Goal: Find contact information: Find contact information

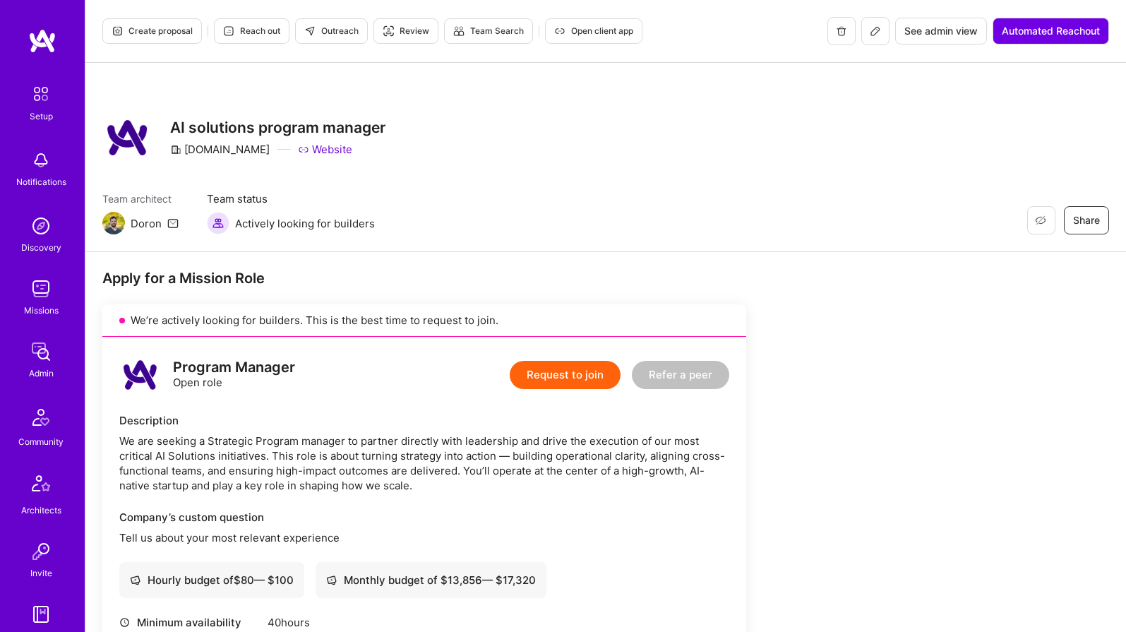
click at [944, 30] on span "See admin view" at bounding box center [940, 31] width 73 height 14
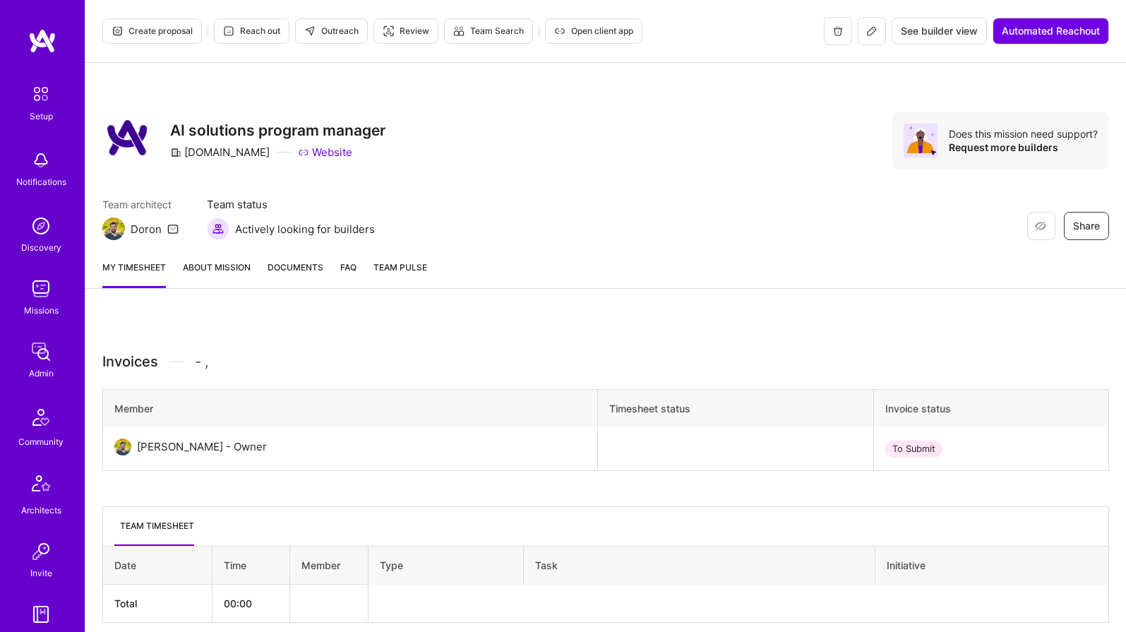
click at [204, 273] on link "About Mission" at bounding box center [217, 274] width 68 height 28
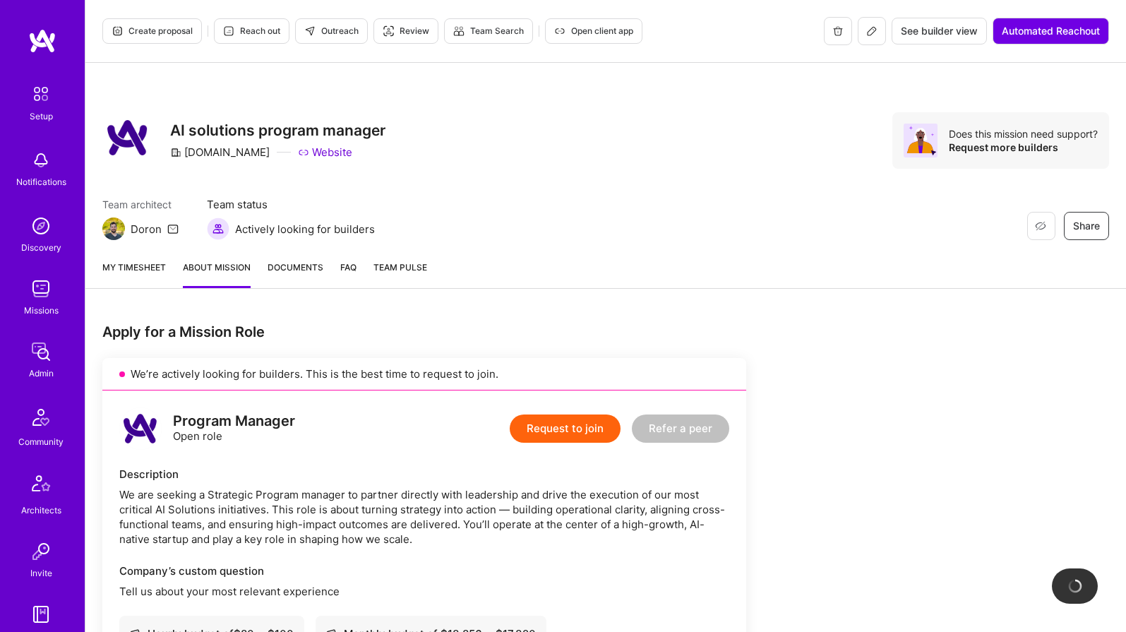
click at [294, 273] on span "Documents" at bounding box center [296, 267] width 56 height 15
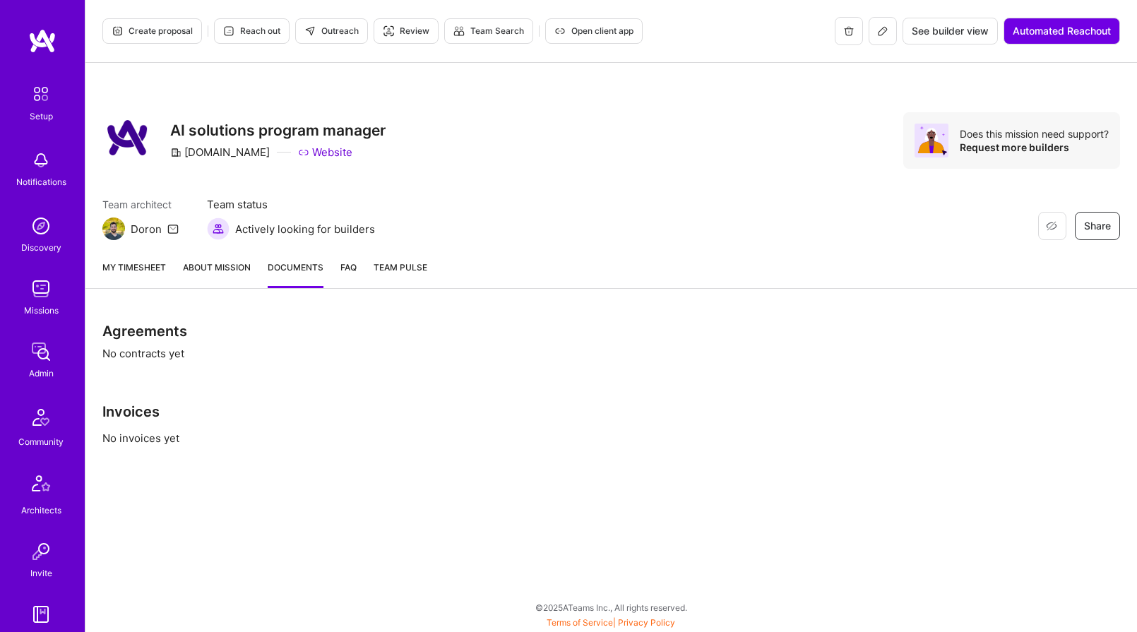
click at [346, 274] on link "FAQ" at bounding box center [348, 274] width 16 height 28
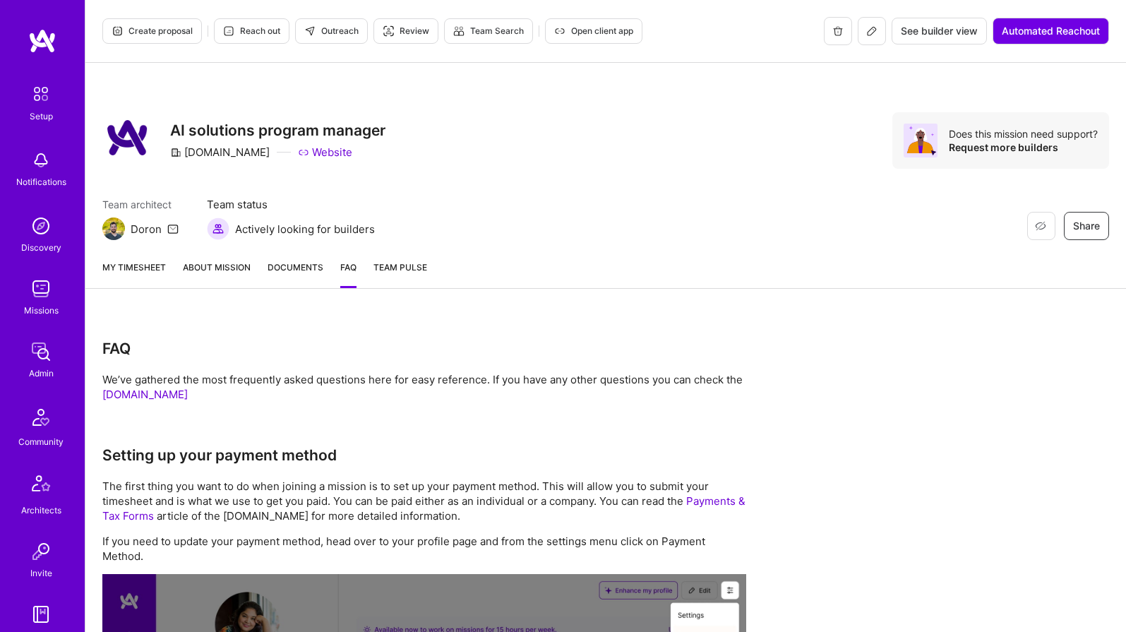
click at [926, 32] on span "See builder view" at bounding box center [939, 31] width 77 height 14
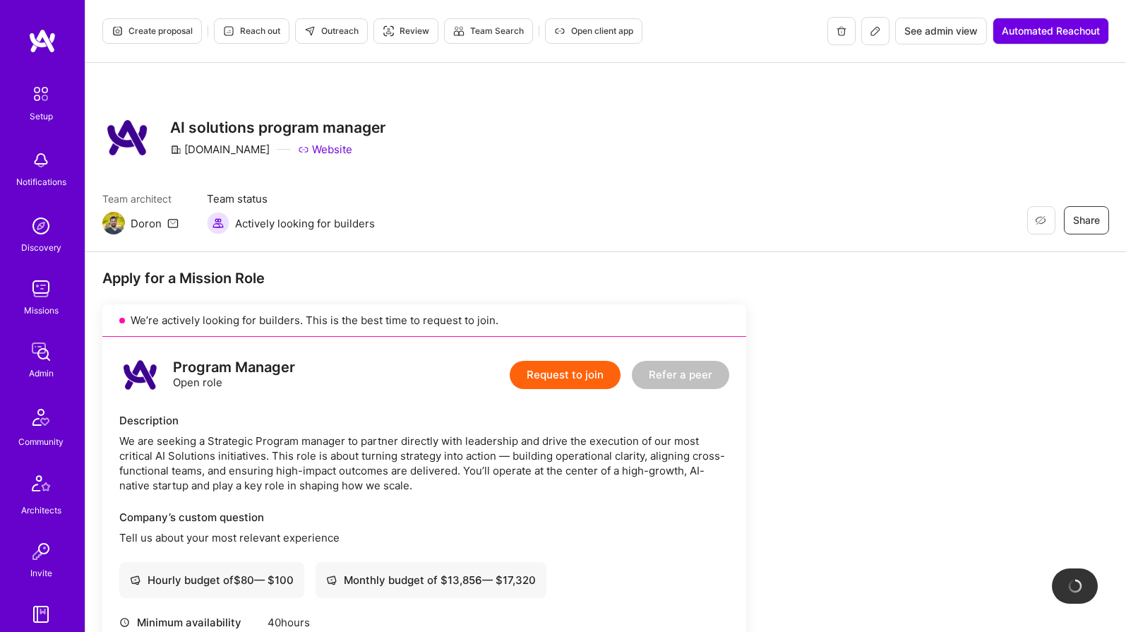
click at [930, 32] on span "See admin view" at bounding box center [940, 31] width 73 height 14
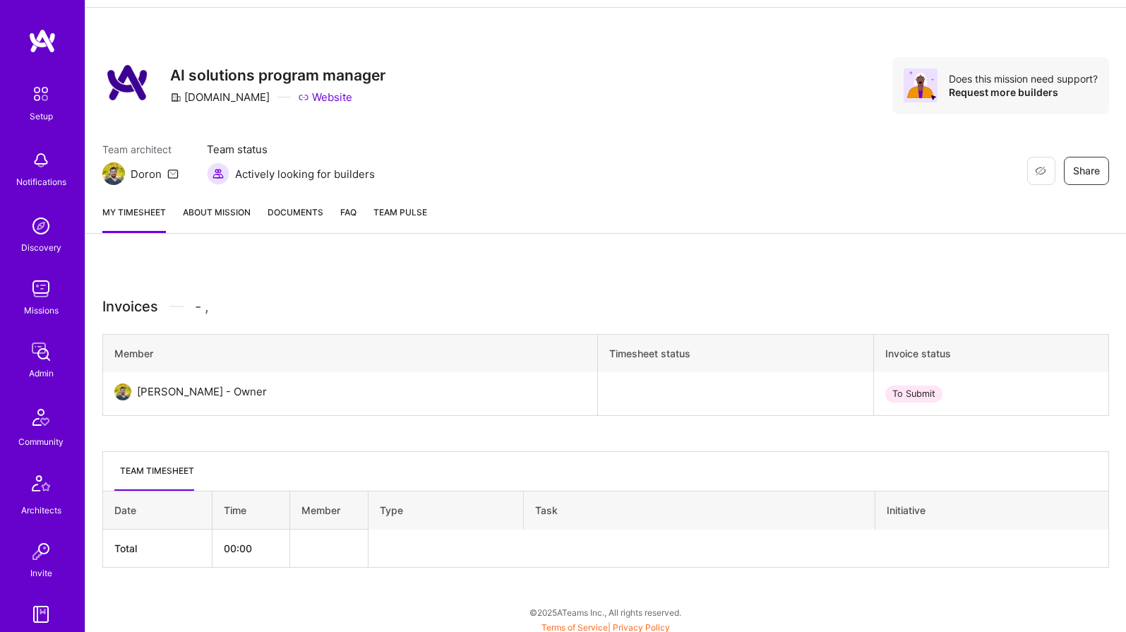
scroll to position [60, 0]
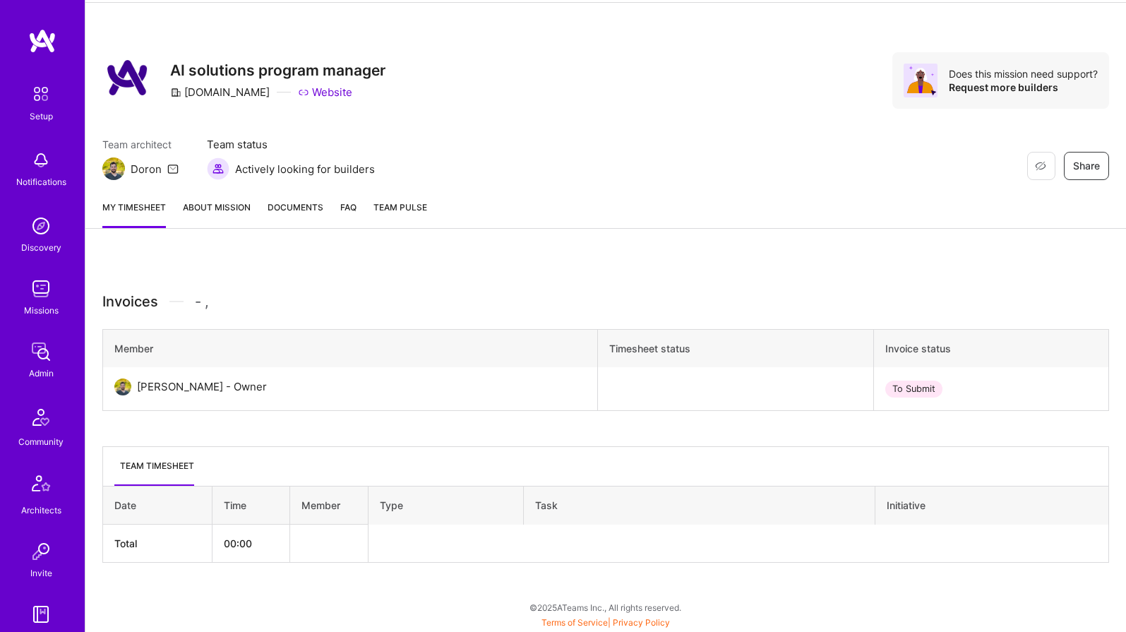
click at [231, 206] on link "About Mission" at bounding box center [217, 214] width 68 height 28
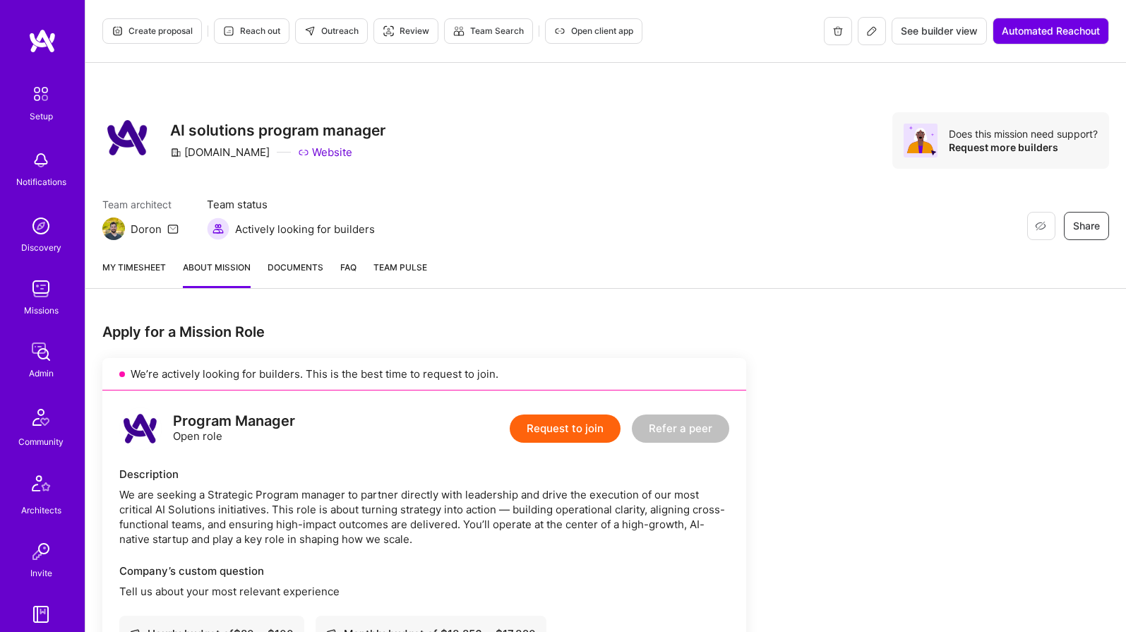
click at [375, 268] on span "Team Pulse" at bounding box center [400, 267] width 54 height 11
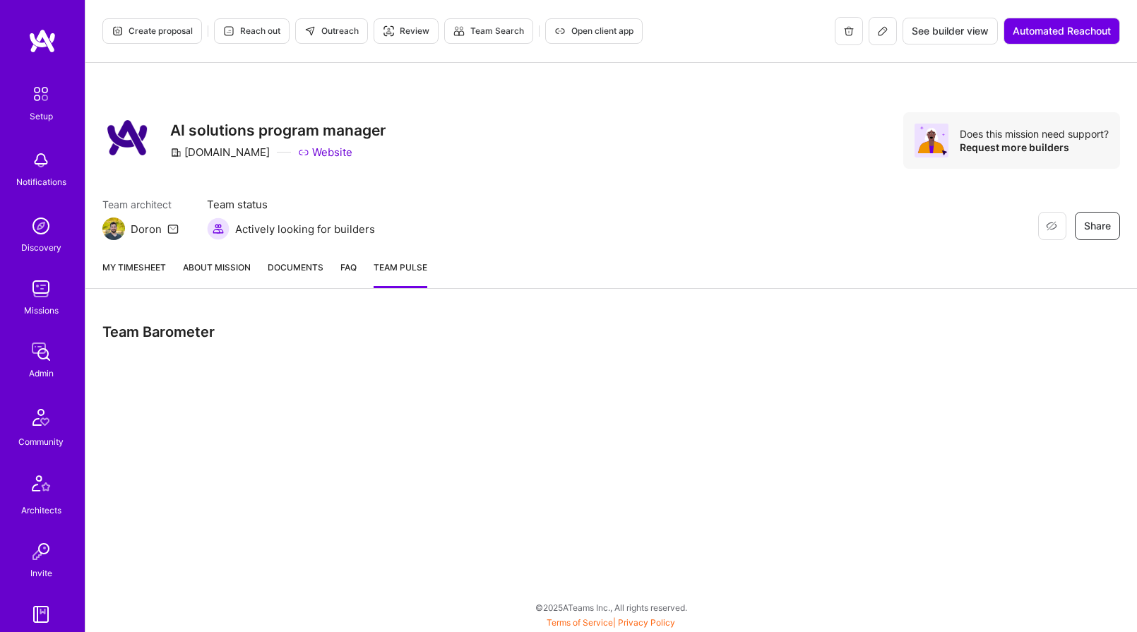
click at [37, 292] on img at bounding box center [41, 289] width 28 height 28
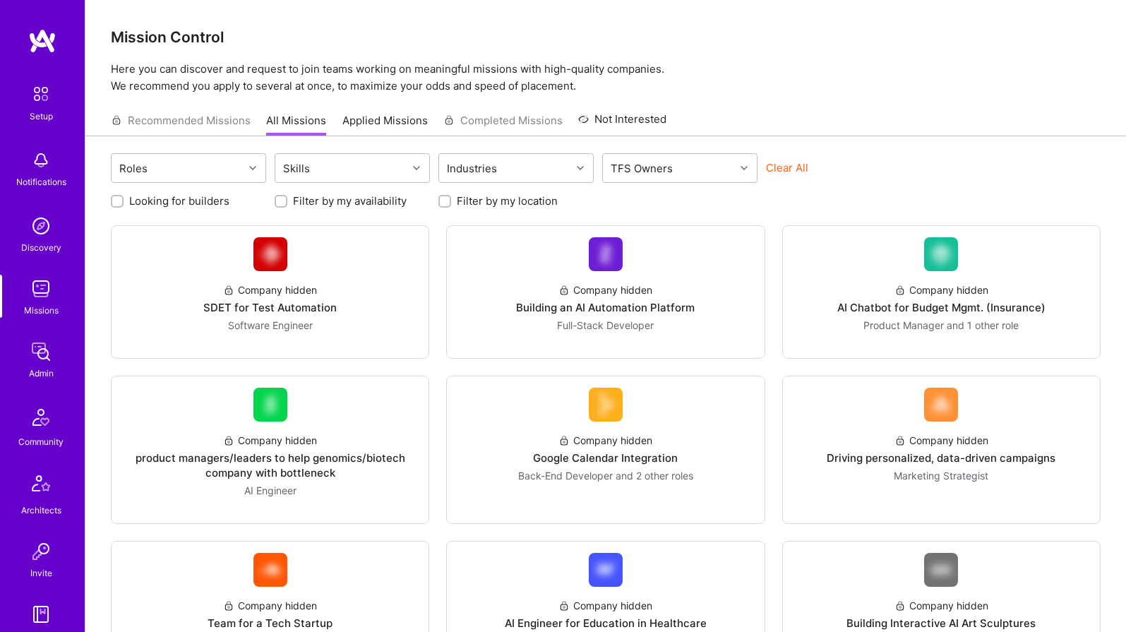
click at [36, 352] on img at bounding box center [41, 351] width 28 height 28
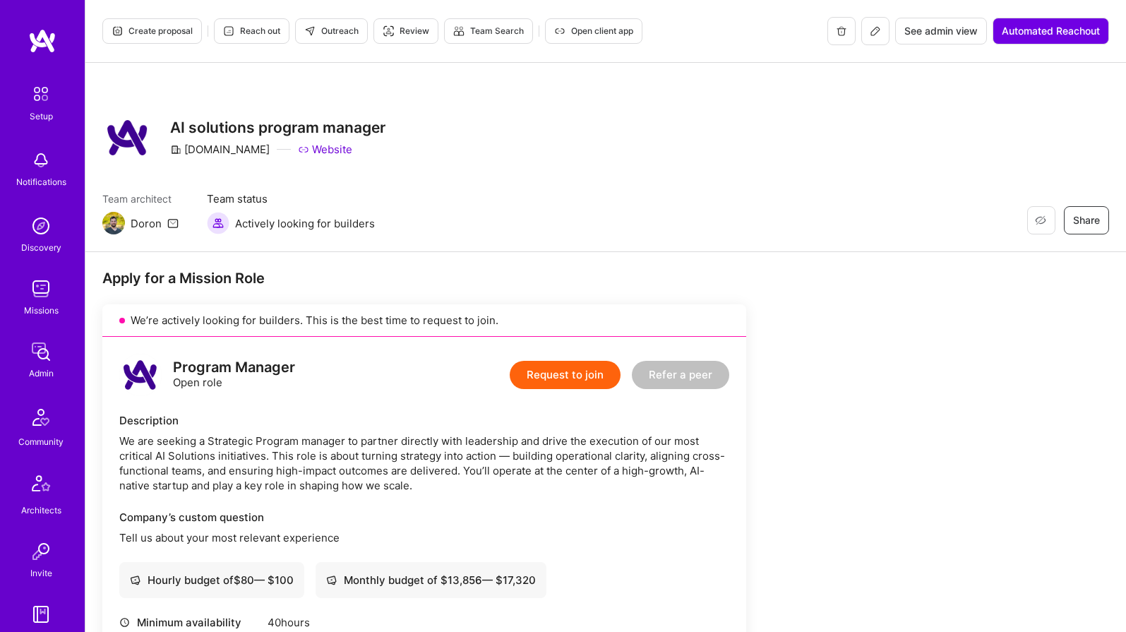
click at [222, 222] on img at bounding box center [218, 223] width 23 height 23
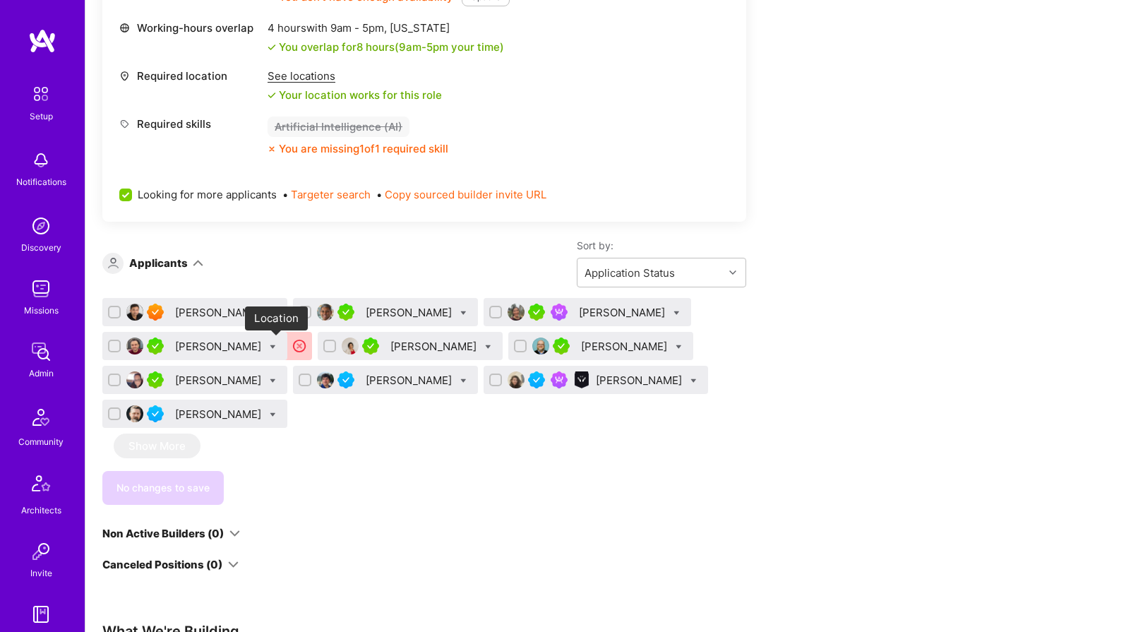
scroll to position [638, 0]
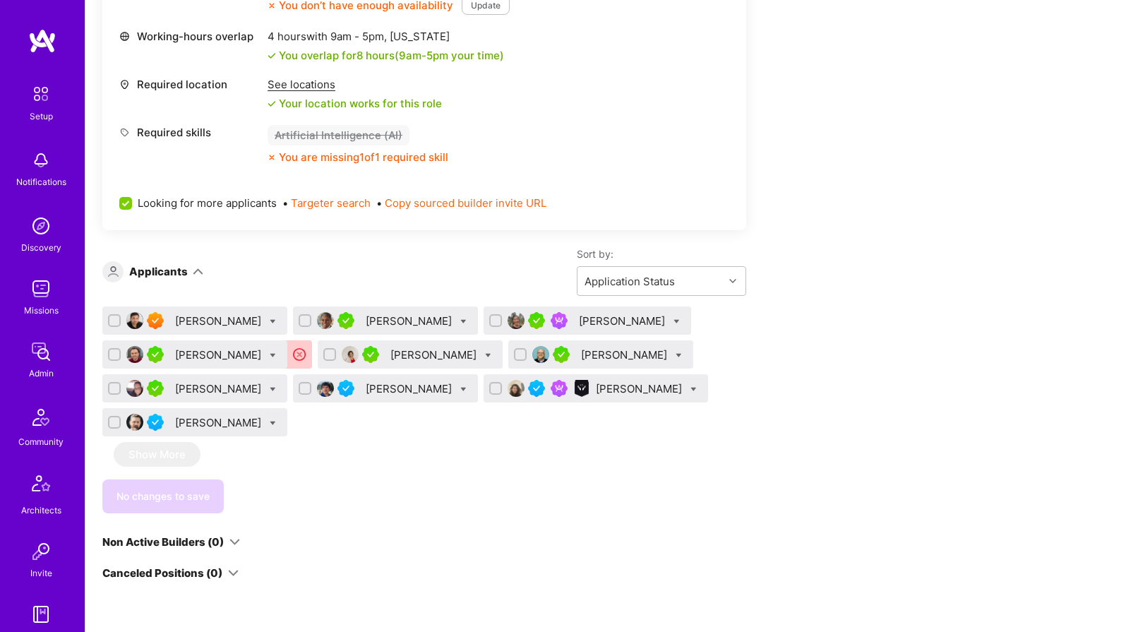
click at [200, 421] on div "[PERSON_NAME]" at bounding box center [219, 422] width 89 height 15
click at [276, 421] on icon at bounding box center [273, 423] width 6 height 6
click at [276, 420] on icon at bounding box center [273, 423] width 6 height 6
click at [117, 422] on input "checkbox" at bounding box center [115, 423] width 13 height 13
click at [276, 420] on icon at bounding box center [273, 423] width 6 height 6
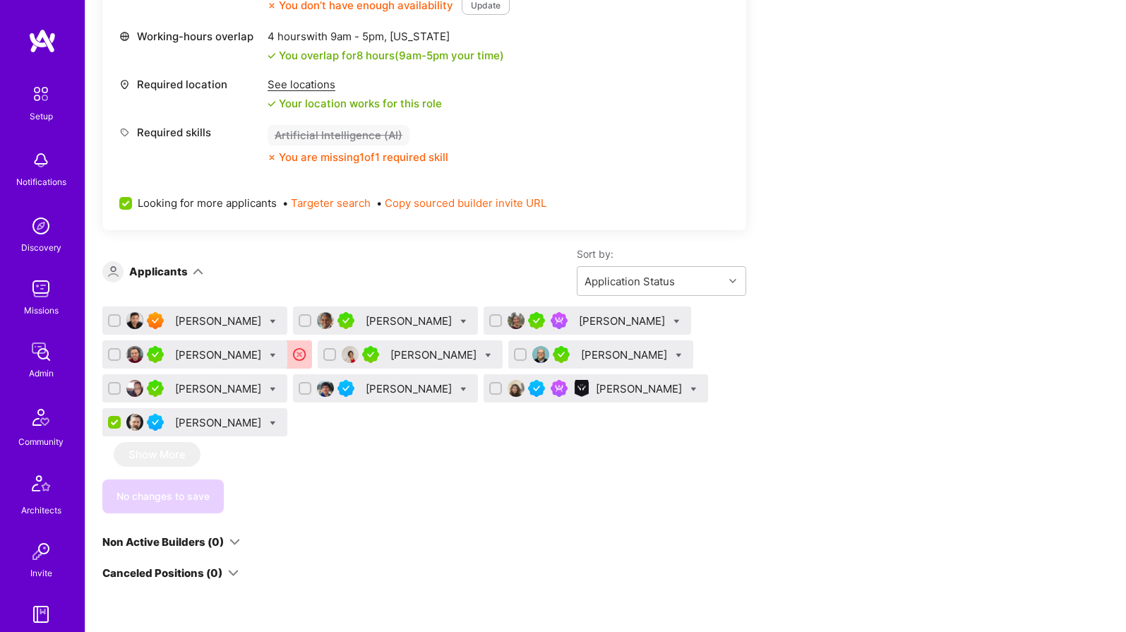
click at [117, 421] on input "checkbox" at bounding box center [115, 423] width 13 height 13
checkbox input "false"
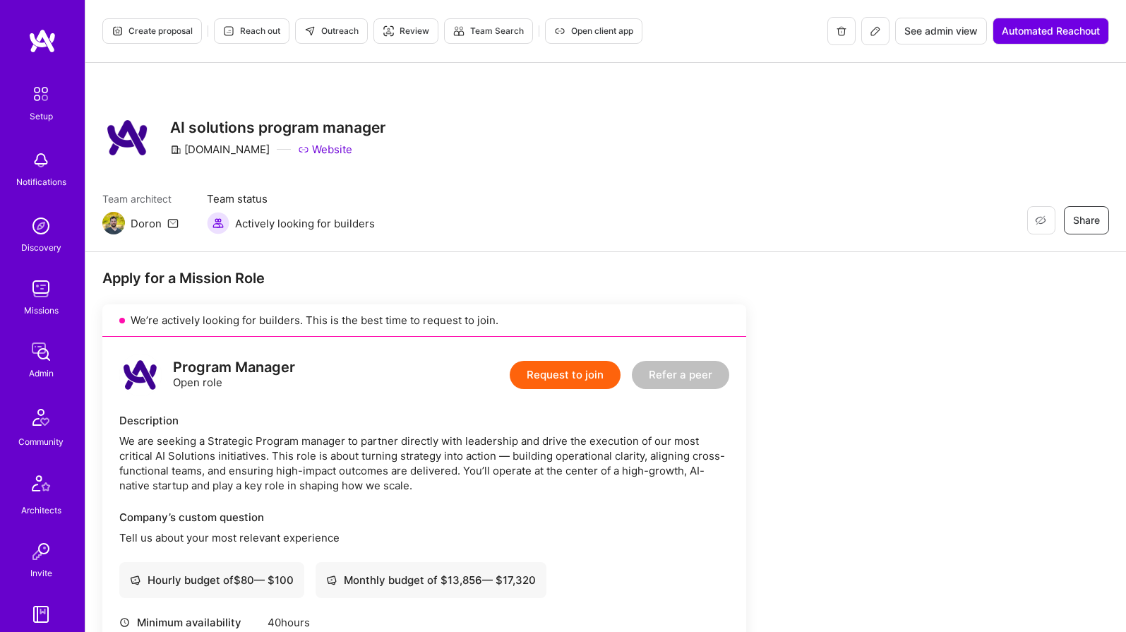
click at [947, 33] on span "See admin view" at bounding box center [940, 31] width 73 height 14
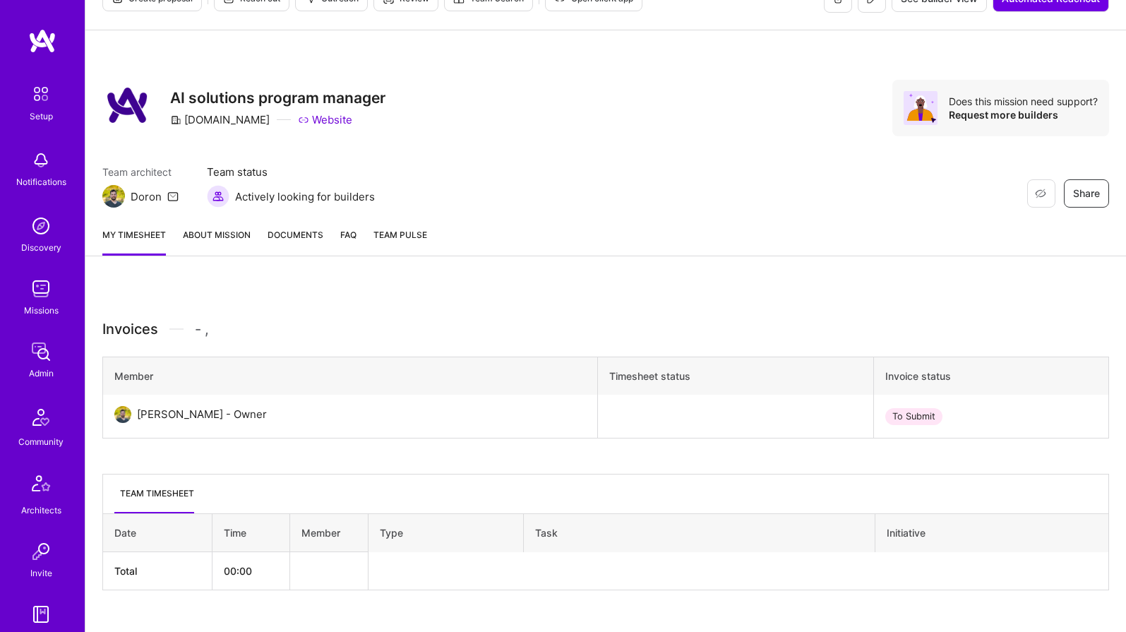
scroll to position [60, 0]
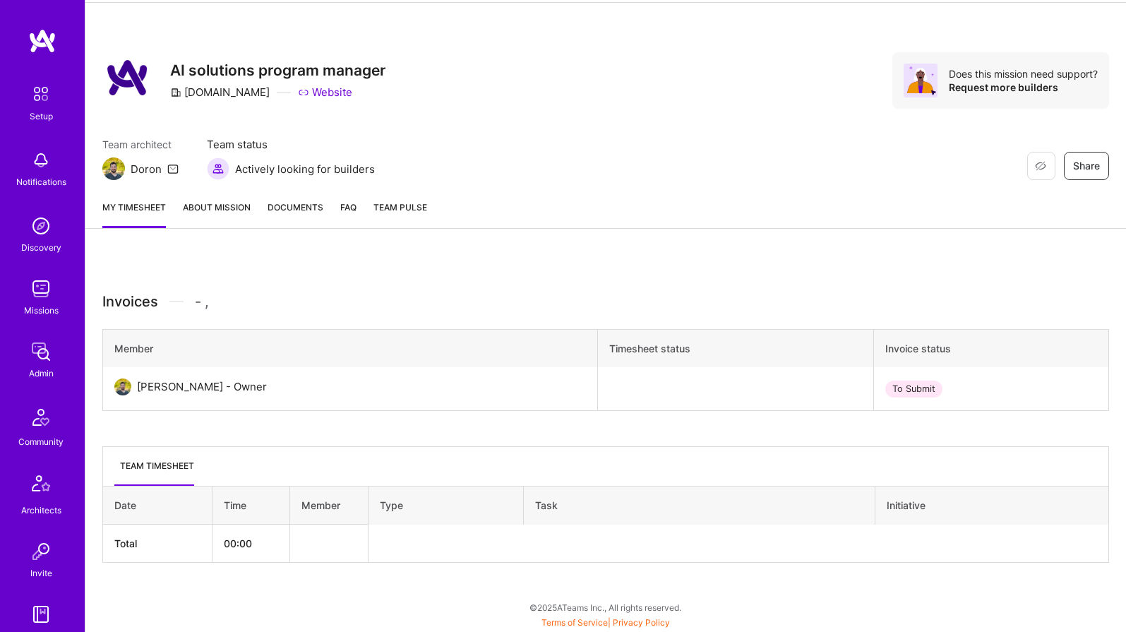
click at [215, 207] on link "About Mission" at bounding box center [217, 214] width 68 height 28
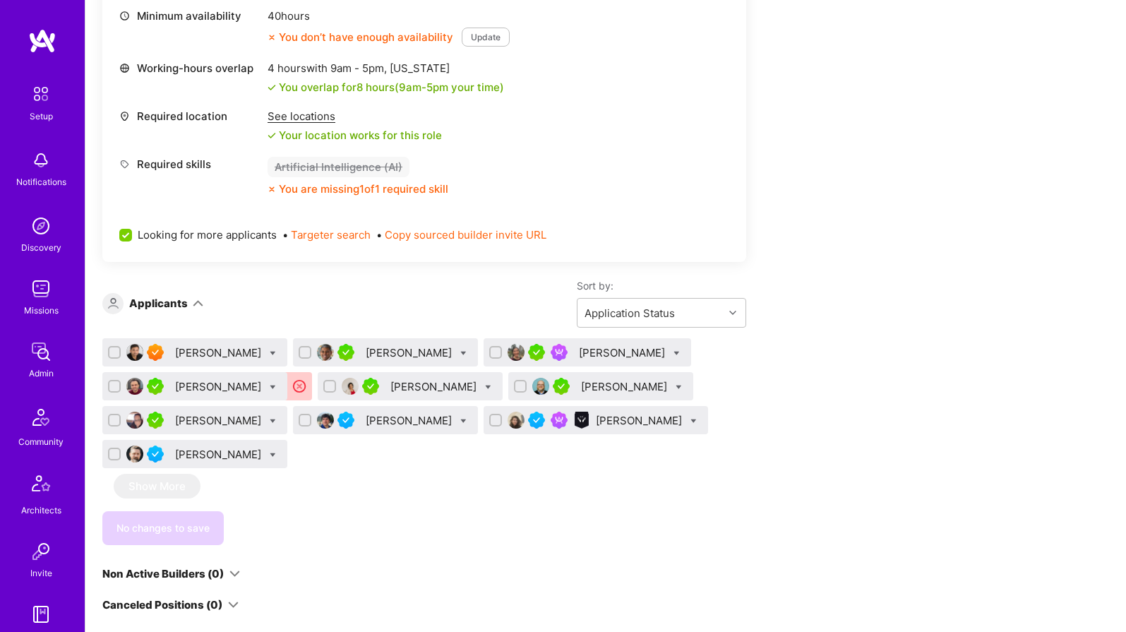
scroll to position [662, 0]
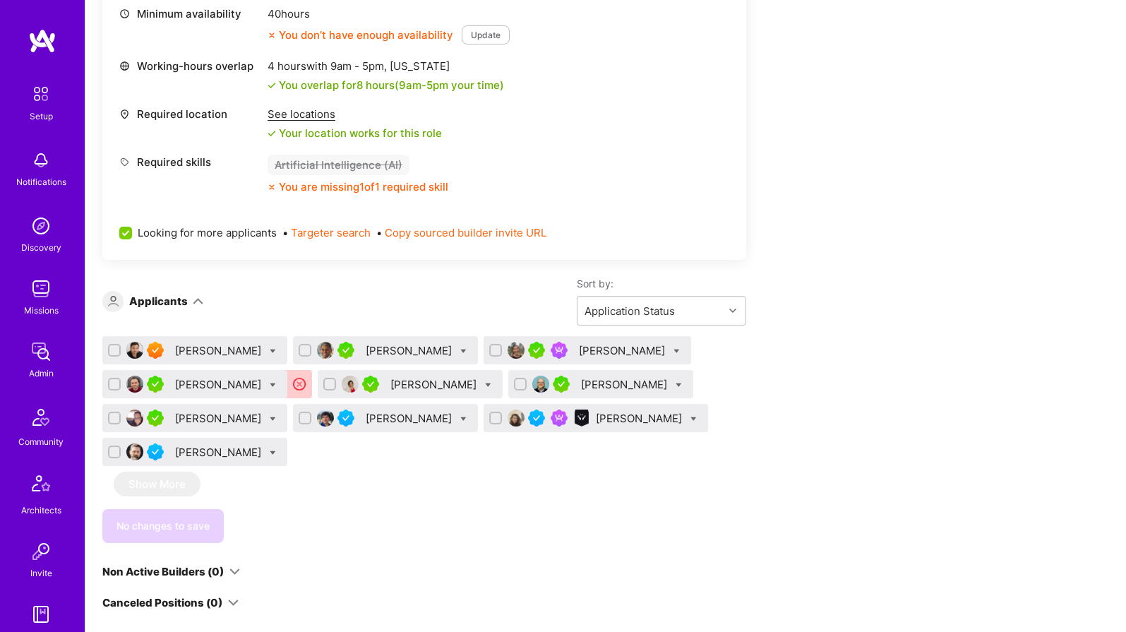
click at [276, 448] on div at bounding box center [273, 452] width 6 height 15
click at [116, 454] on input "checkbox" at bounding box center [115, 452] width 13 height 13
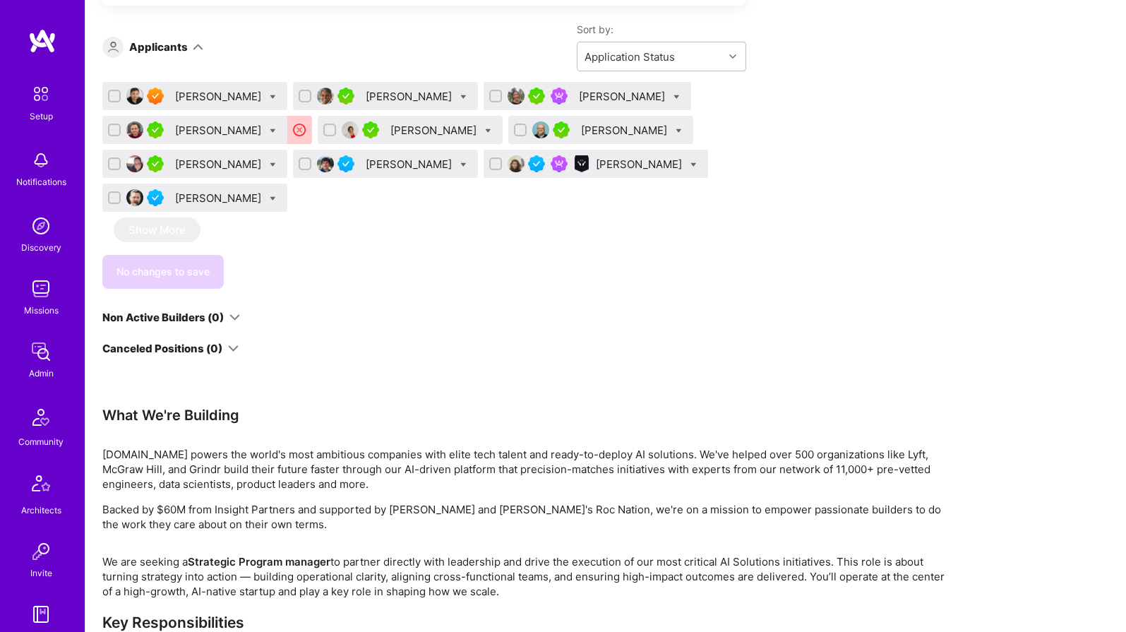
scroll to position [581, 0]
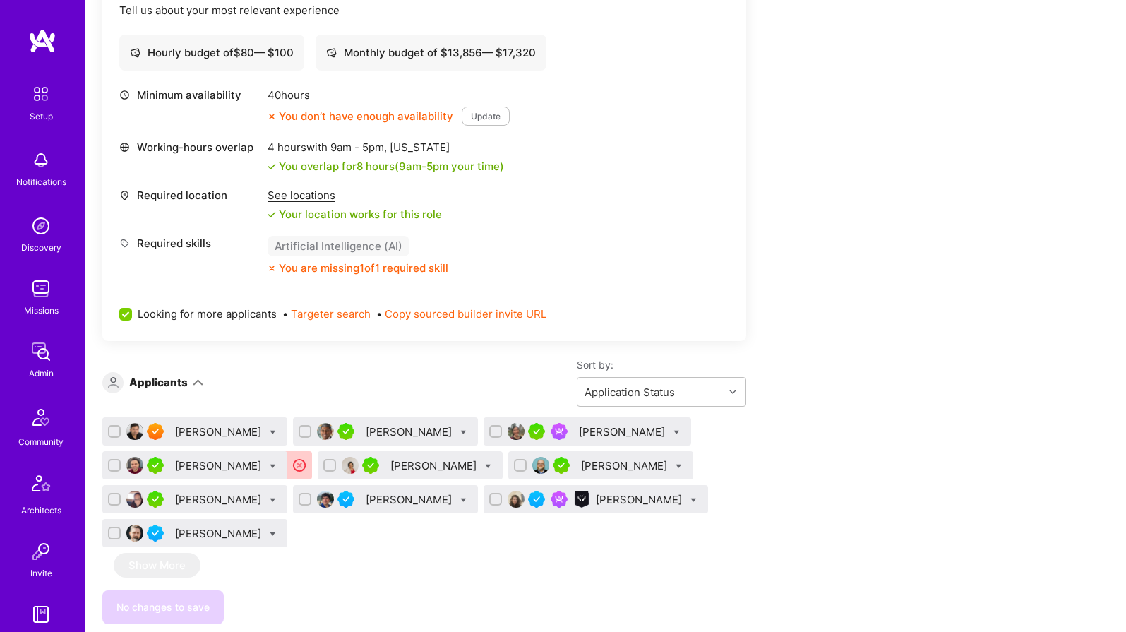
click at [195, 534] on div "[PERSON_NAME]" at bounding box center [219, 533] width 89 height 15
click at [203, 534] on div "[PERSON_NAME]" at bounding box center [219, 533] width 89 height 15
click at [116, 532] on input "checkbox" at bounding box center [116, 534] width 10 height 10
click at [116, 533] on input "checkbox" at bounding box center [115, 533] width 13 height 13
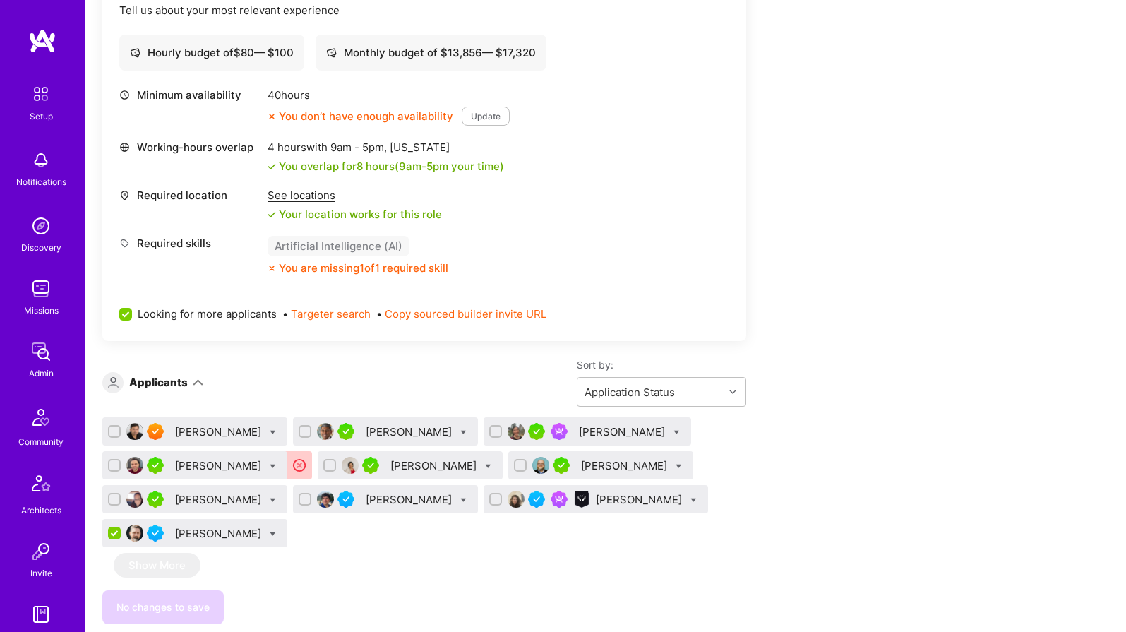
checkbox input "false"
click at [193, 532] on div "[PERSON_NAME]" at bounding box center [219, 533] width 89 height 15
drag, startPoint x: 247, startPoint y: 534, endPoint x: 174, endPoint y: 534, distance: 72.7
click at [175, 534] on div "[PERSON_NAME]" at bounding box center [219, 533] width 89 height 15
click at [177, 534] on div "[PERSON_NAME]" at bounding box center [219, 533] width 89 height 15
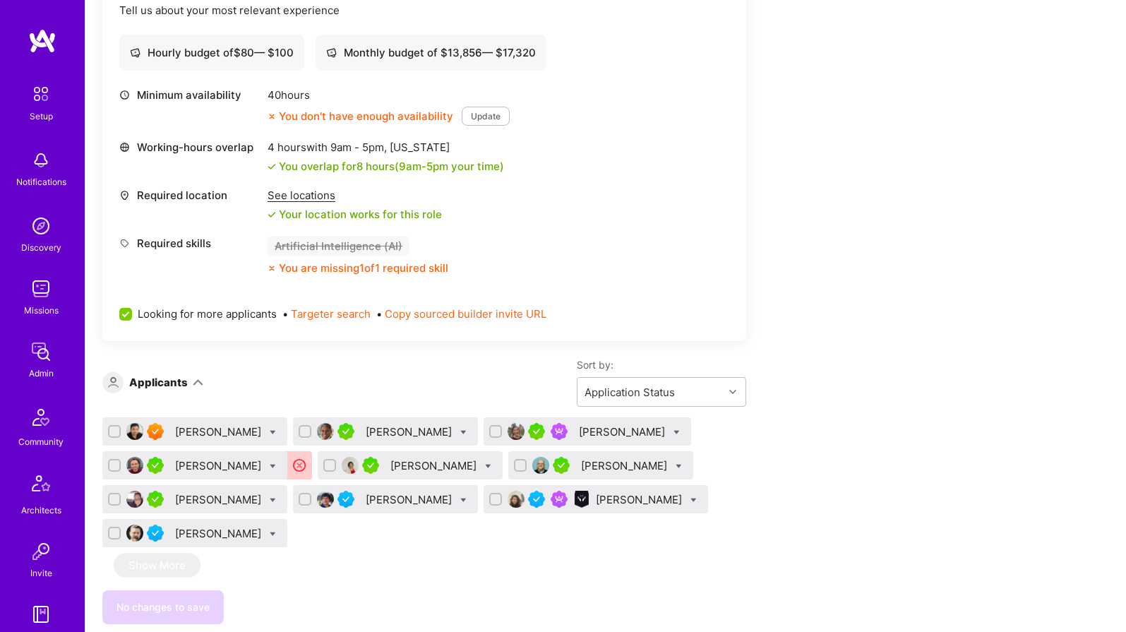
drag, startPoint x: 177, startPoint y: 534, endPoint x: 265, endPoint y: 535, distance: 89.0
click at [264, 535] on div "[PERSON_NAME]" at bounding box center [219, 533] width 89 height 15
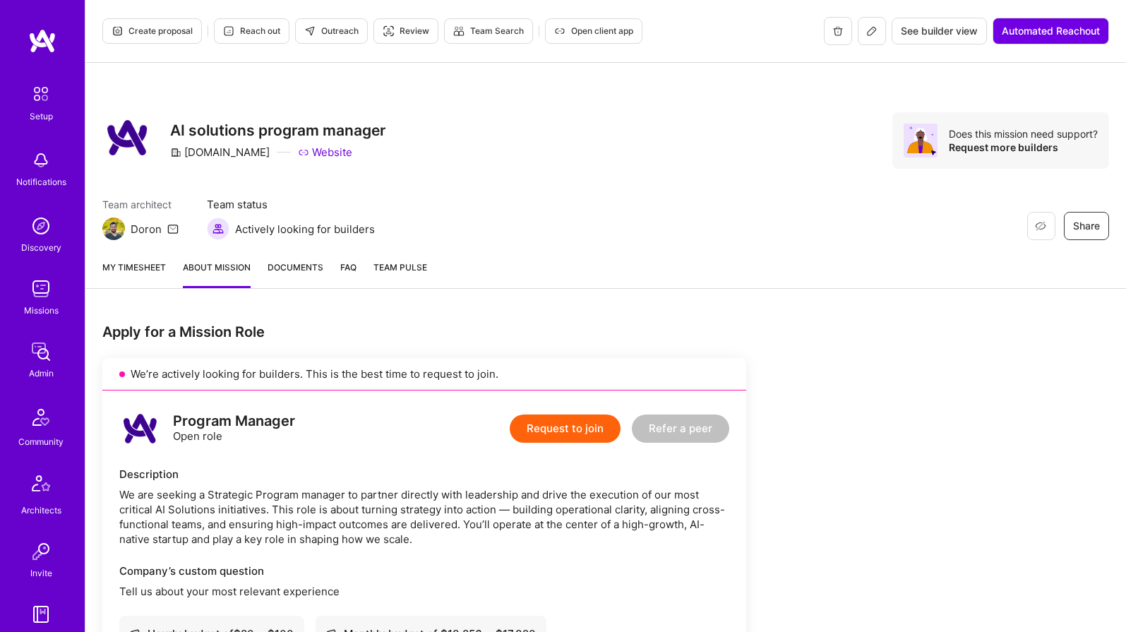
click at [30, 101] on img at bounding box center [41, 94] width 30 height 30
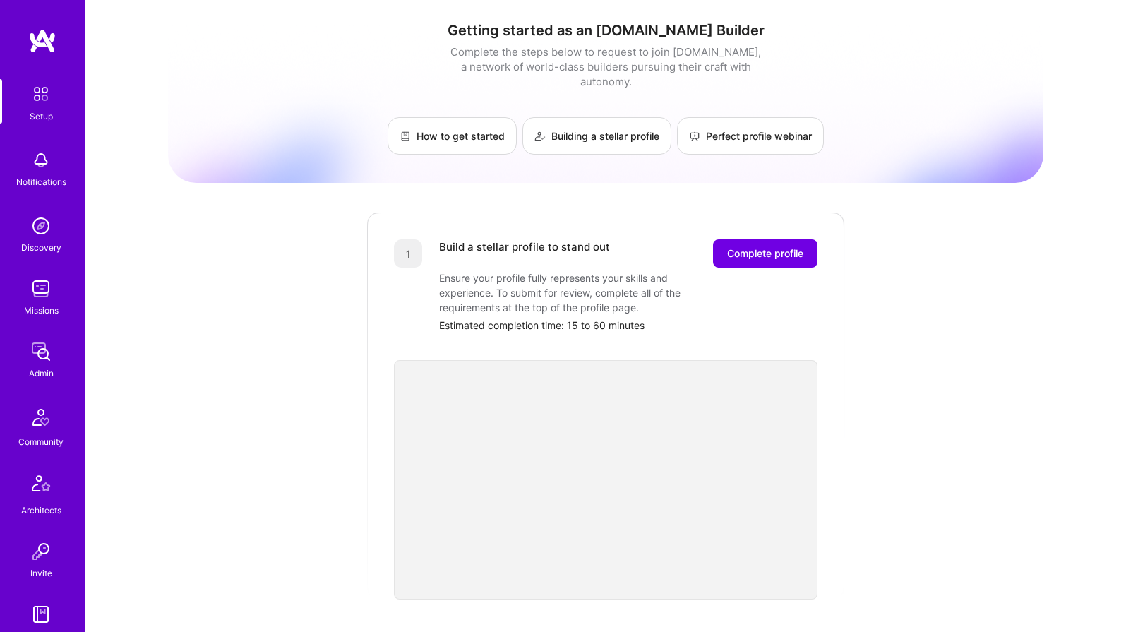
click at [33, 47] on img at bounding box center [42, 40] width 28 height 25
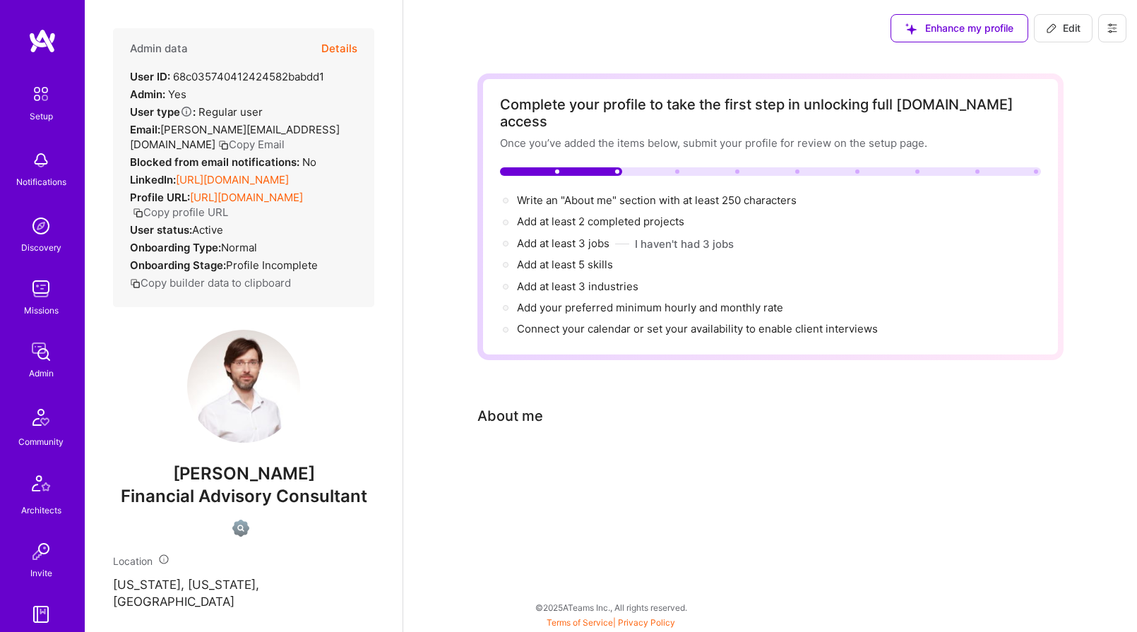
click at [1116, 24] on icon at bounding box center [1111, 28] width 11 height 11
click at [1048, 134] on button "Settings" at bounding box center [1061, 132] width 131 height 36
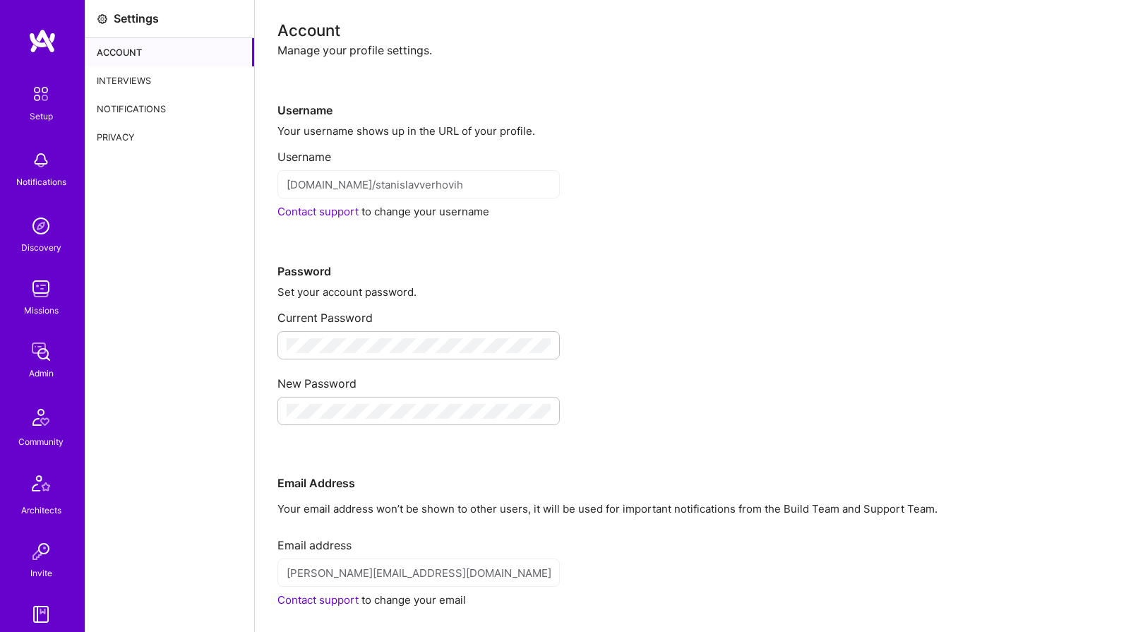
click at [131, 79] on div "Interviews" at bounding box center [169, 80] width 169 height 28
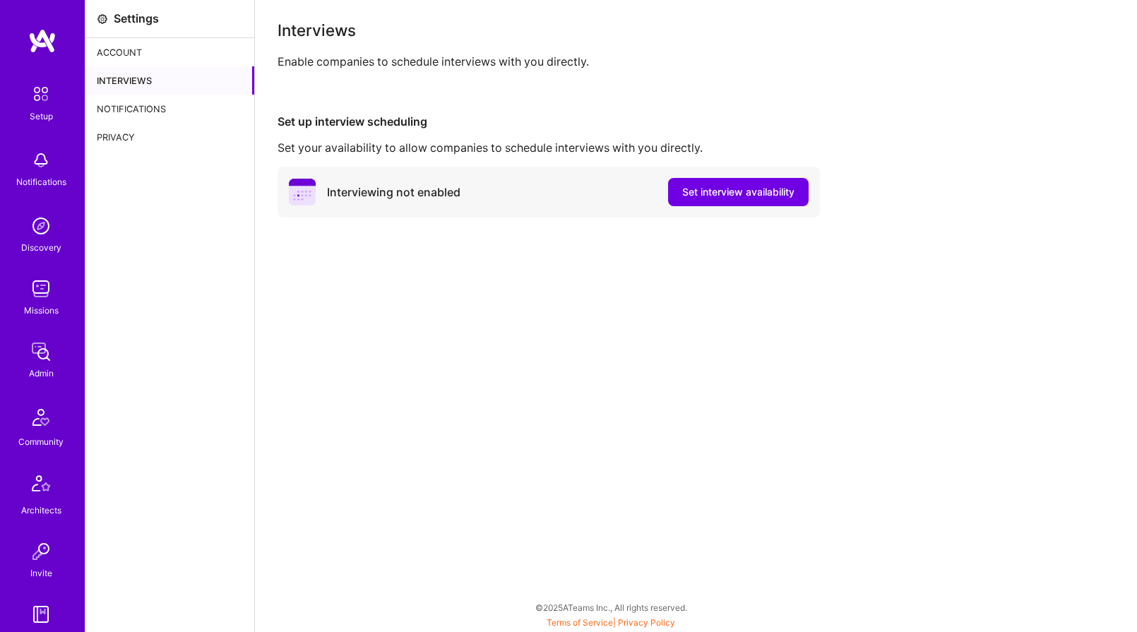
click at [136, 102] on div "Notifications" at bounding box center [169, 109] width 169 height 28
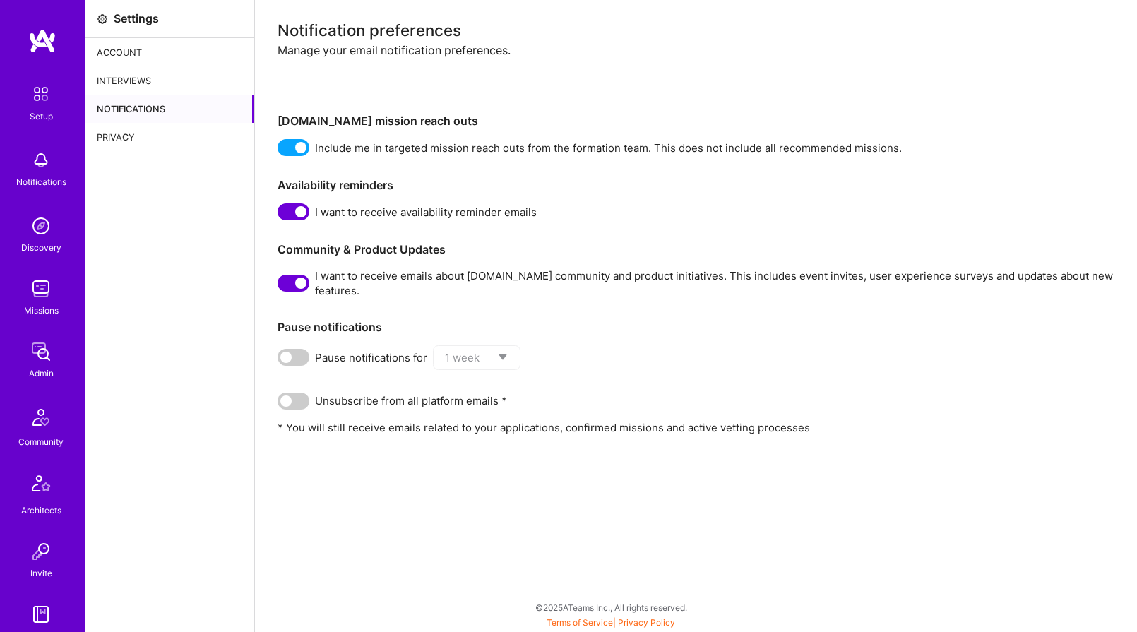
click at [114, 49] on div "Account" at bounding box center [169, 52] width 169 height 28
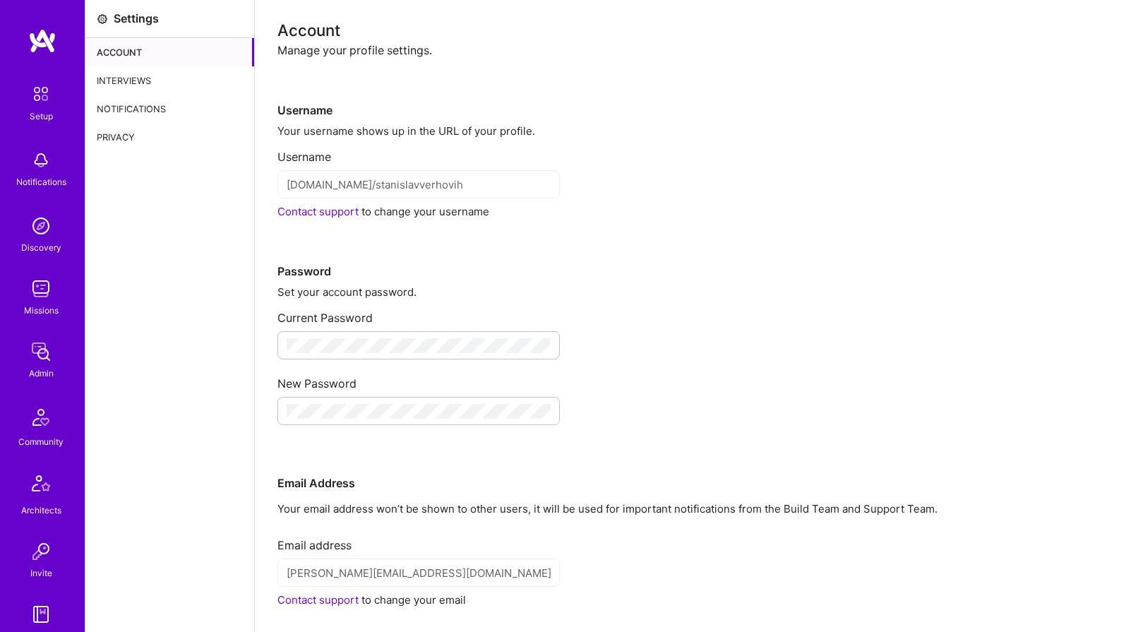
click at [42, 167] on img at bounding box center [41, 160] width 28 height 28
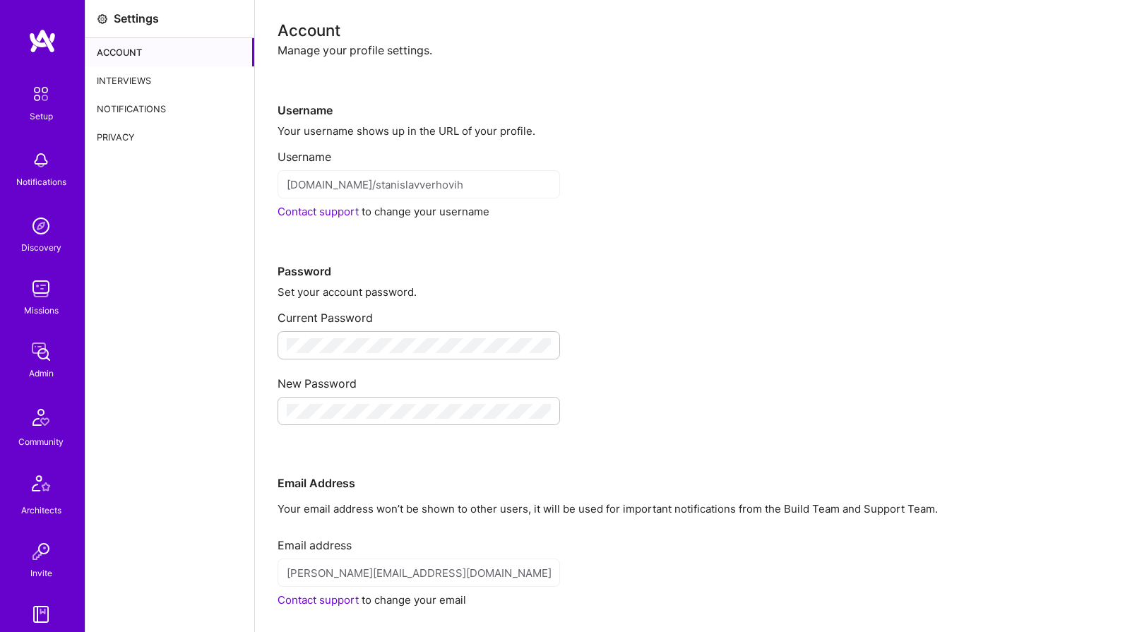
click at [38, 94] on img at bounding box center [41, 94] width 30 height 30
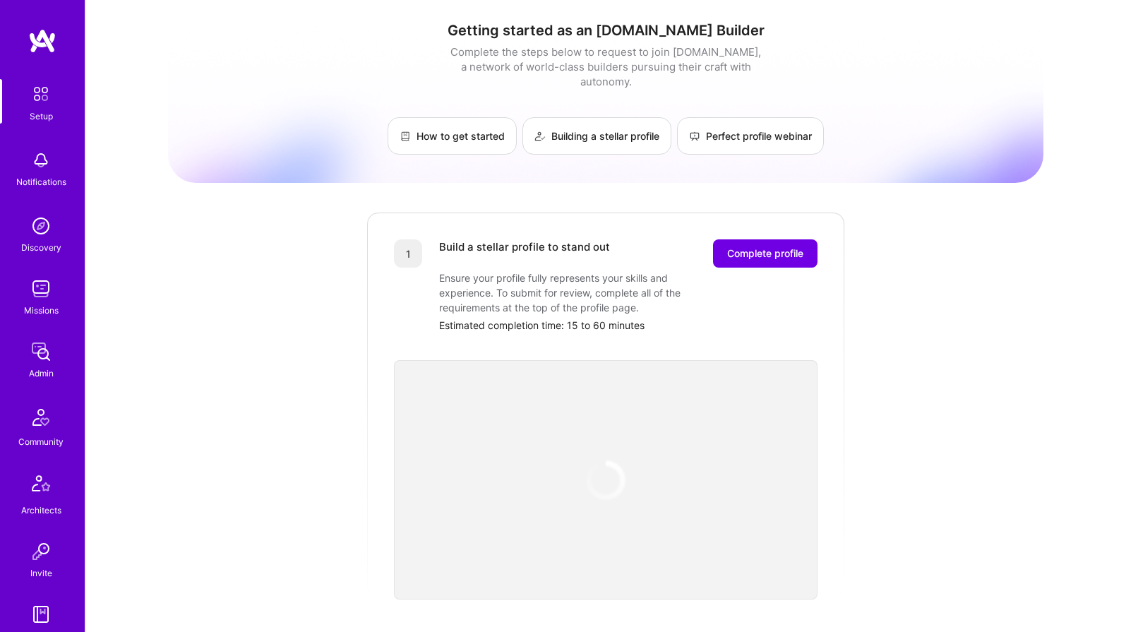
click at [36, 95] on img at bounding box center [41, 94] width 30 height 30
click at [40, 37] on img at bounding box center [42, 40] width 28 height 25
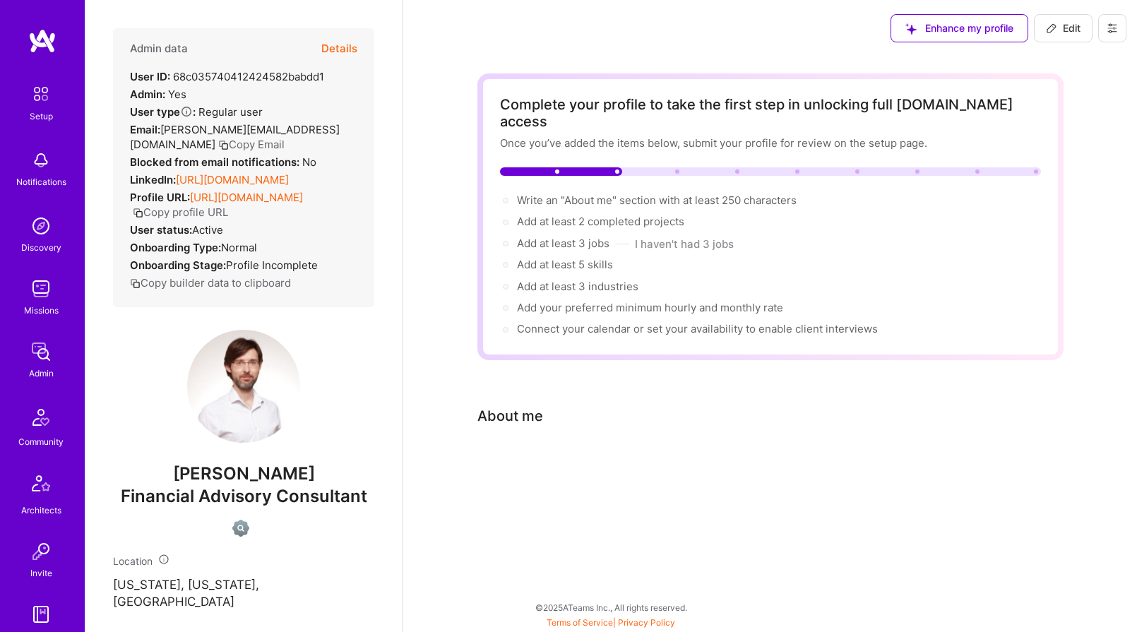
click at [36, 301] on img at bounding box center [41, 289] width 28 height 28
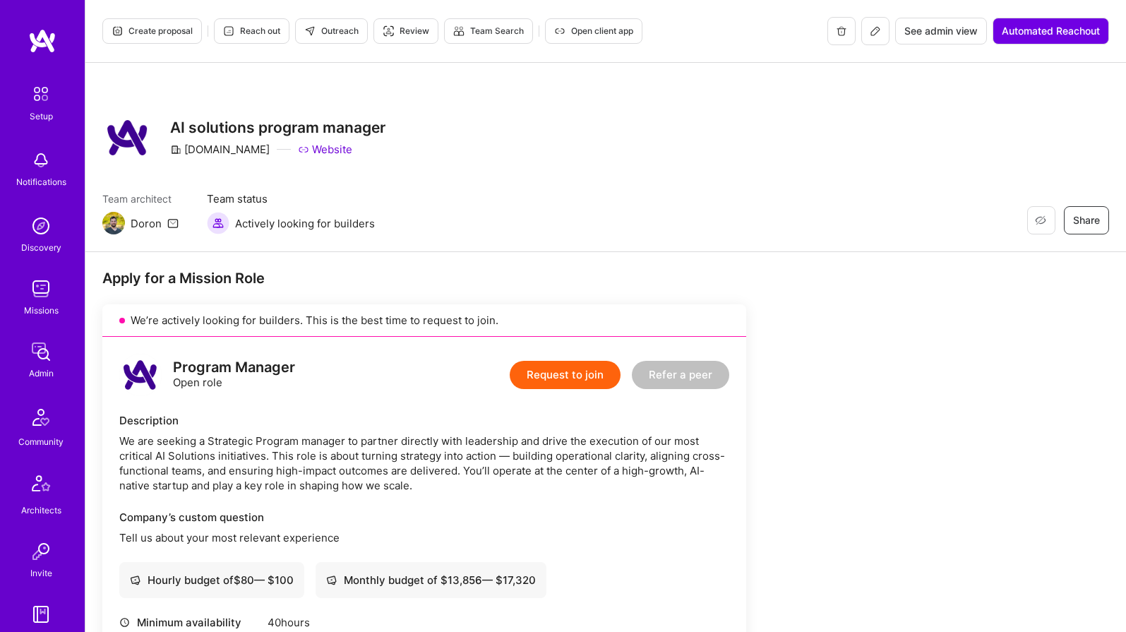
click at [924, 30] on span "See admin view" at bounding box center [940, 31] width 73 height 14
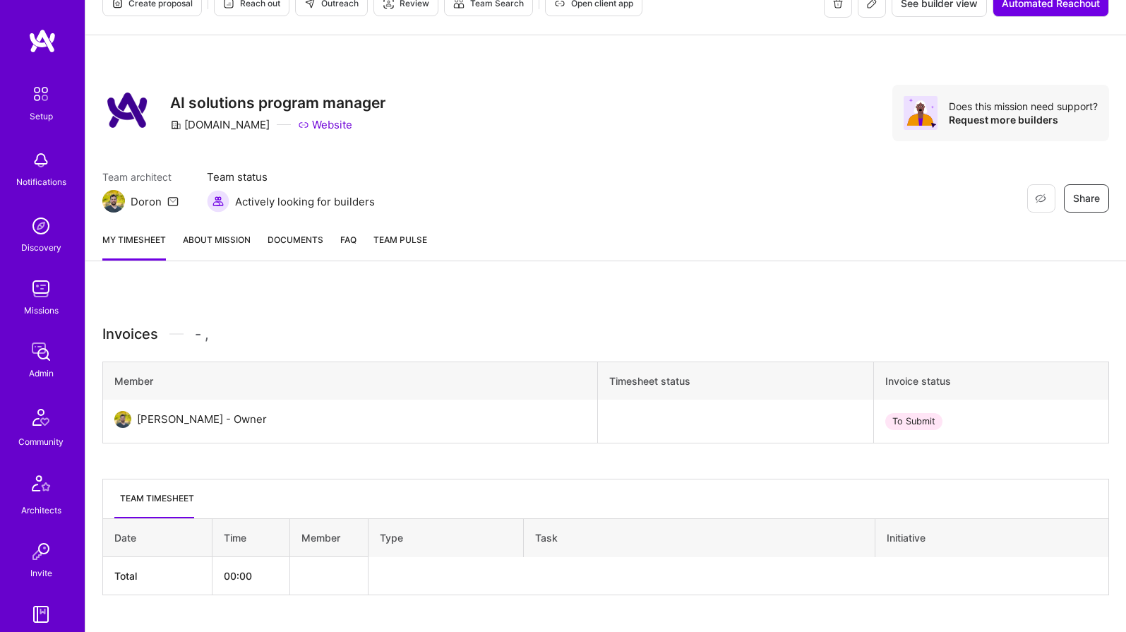
scroll to position [60, 0]
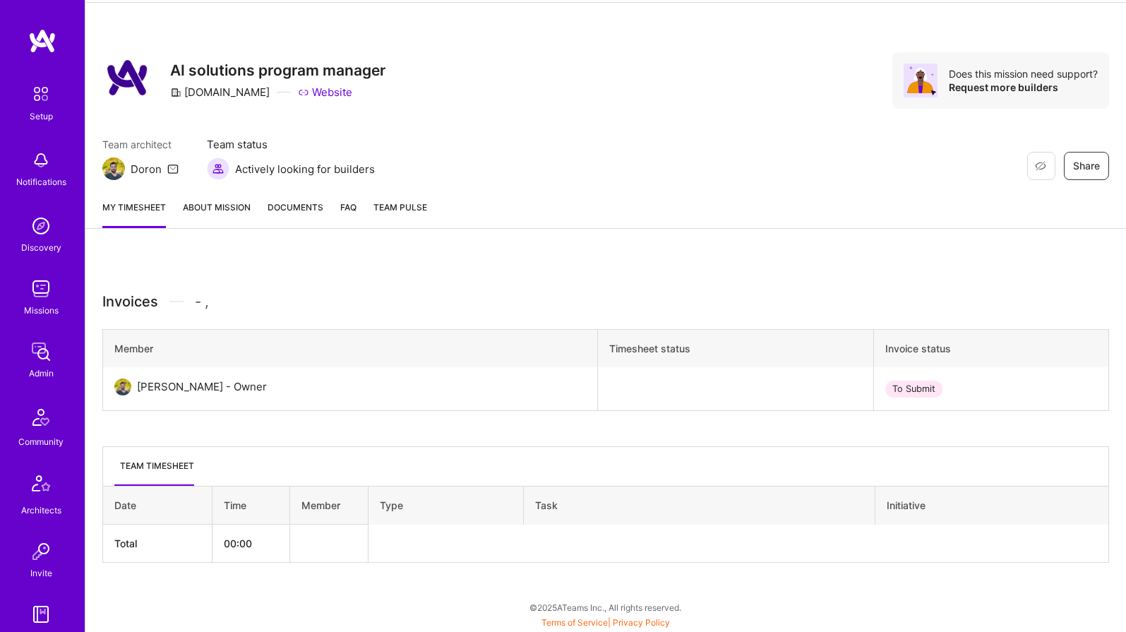
click at [205, 207] on link "About Mission" at bounding box center [217, 214] width 68 height 28
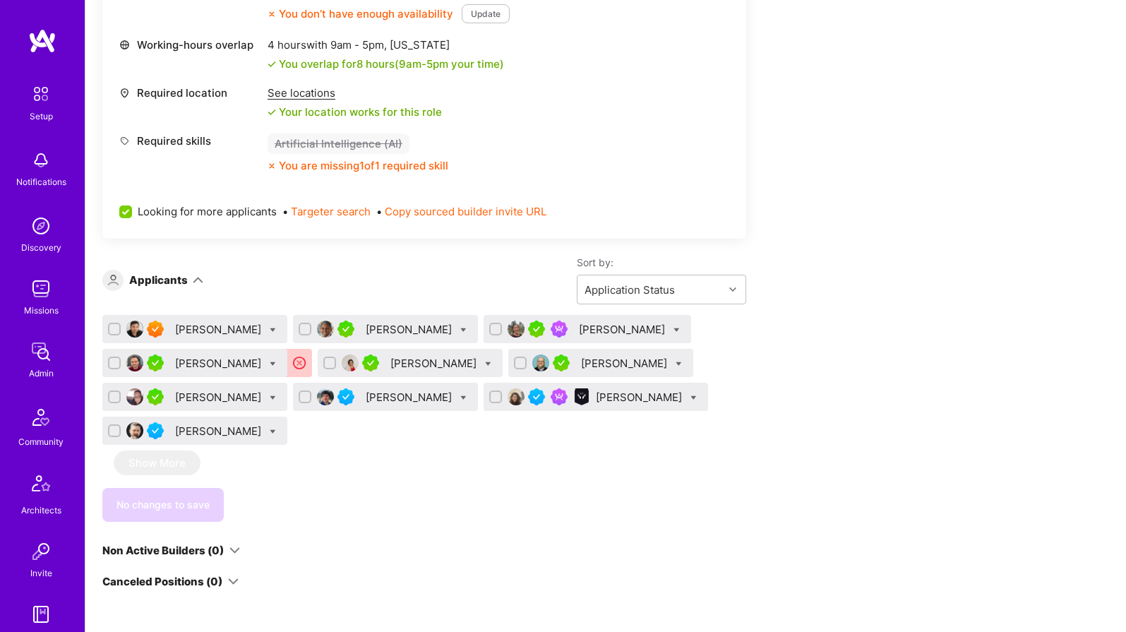
scroll to position [769, 0]
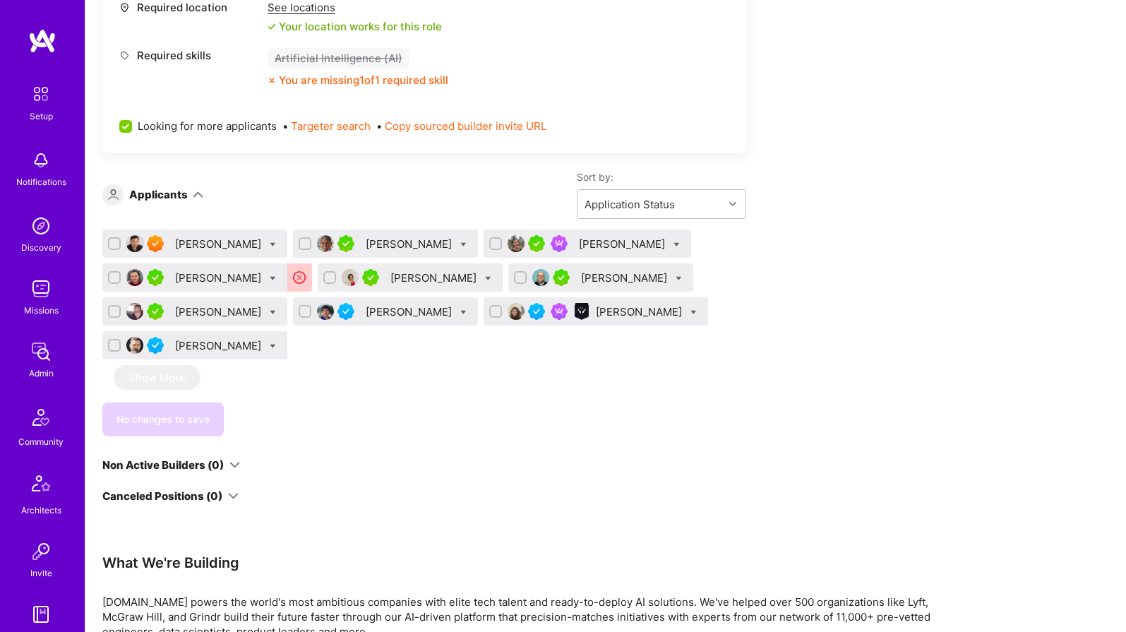
click at [166, 241] on div at bounding box center [158, 243] width 23 height 17
click at [596, 313] on div "[PERSON_NAME]" at bounding box center [640, 311] width 89 height 15
drag, startPoint x: 562, startPoint y: 313, endPoint x: 648, endPoint y: 311, distance: 86.2
click at [648, 311] on div "[PERSON_NAME]" at bounding box center [640, 311] width 89 height 15
copy div "[PERSON_NAME]"
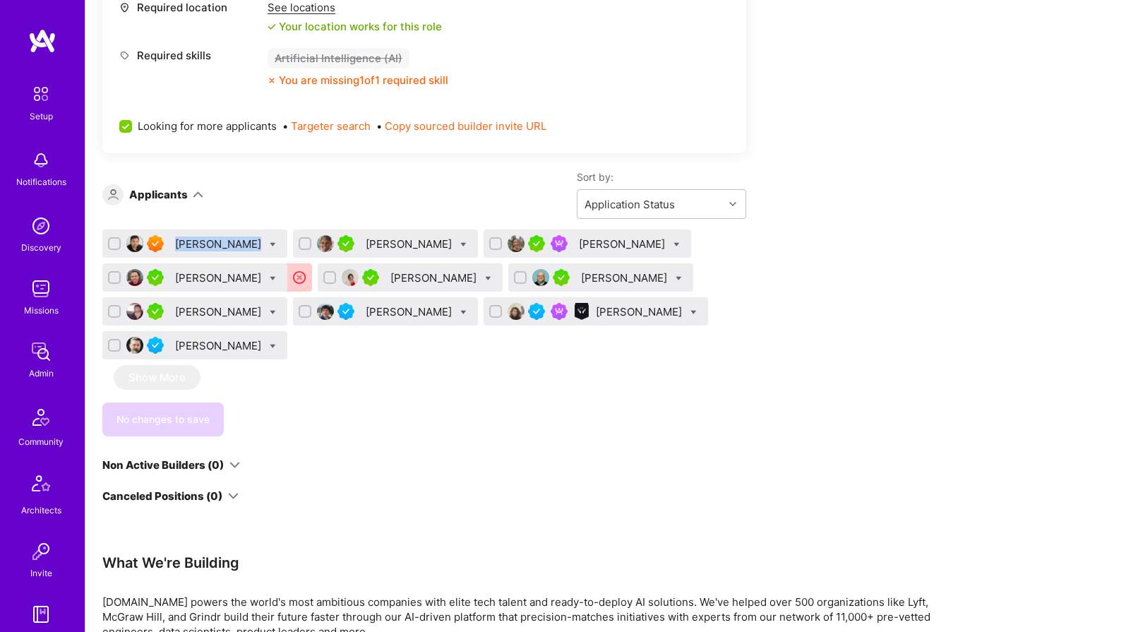
drag, startPoint x: 174, startPoint y: 246, endPoint x: 252, endPoint y: 244, distance: 78.4
click at [252, 244] on div "[PERSON_NAME]" at bounding box center [194, 243] width 185 height 28
copy div "[PERSON_NAME]"
drag, startPoint x: 354, startPoint y: 248, endPoint x: 440, endPoint y: 247, distance: 86.1
click at [440, 247] on div "[PERSON_NAME]" at bounding box center [410, 244] width 89 height 15
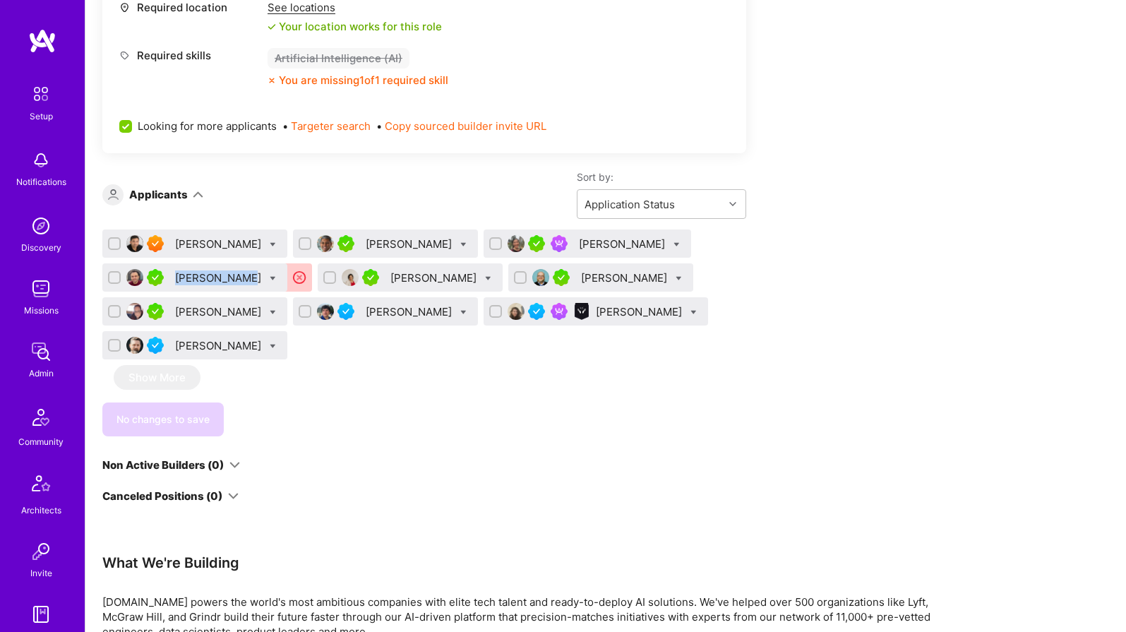
drag, startPoint x: 176, startPoint y: 280, endPoint x: 241, endPoint y: 281, distance: 65.7
click at [241, 281] on div "[PERSON_NAME]" at bounding box center [194, 277] width 185 height 28
copy div "[PERSON_NAME]"
drag, startPoint x: 553, startPoint y: 280, endPoint x: 614, endPoint y: 280, distance: 61.4
click at [614, 280] on div "[PERSON_NAME]" at bounding box center [600, 277] width 185 height 28
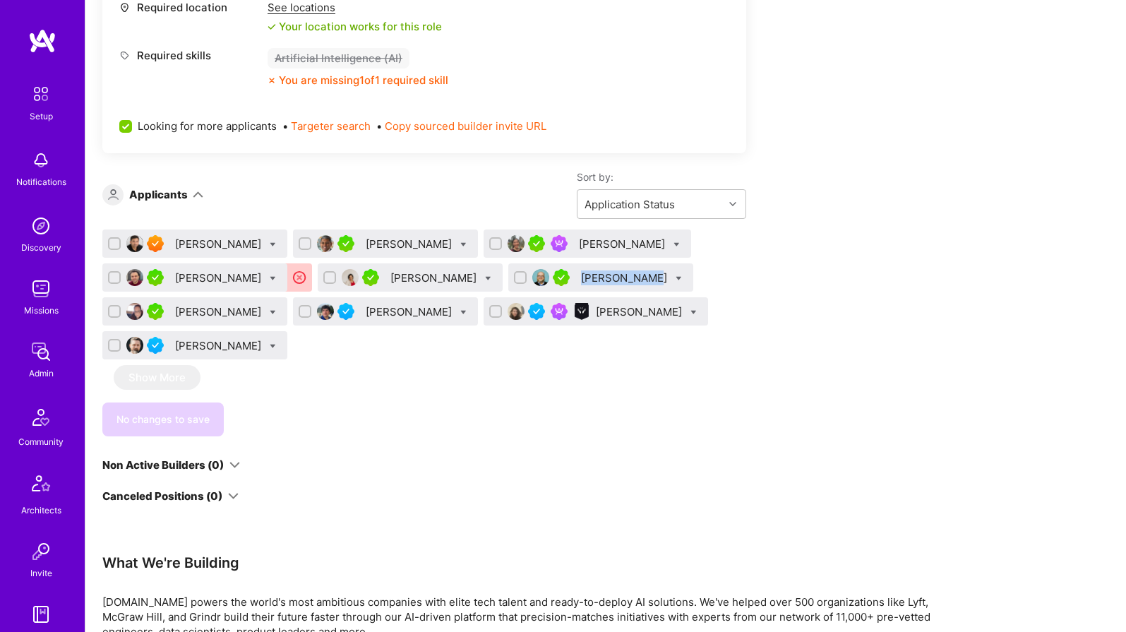
copy div "[PERSON_NAME]"
drag, startPoint x: 173, startPoint y: 312, endPoint x: 237, endPoint y: 312, distance: 63.5
click at [237, 312] on div "[PERSON_NAME]" at bounding box center [194, 311] width 185 height 28
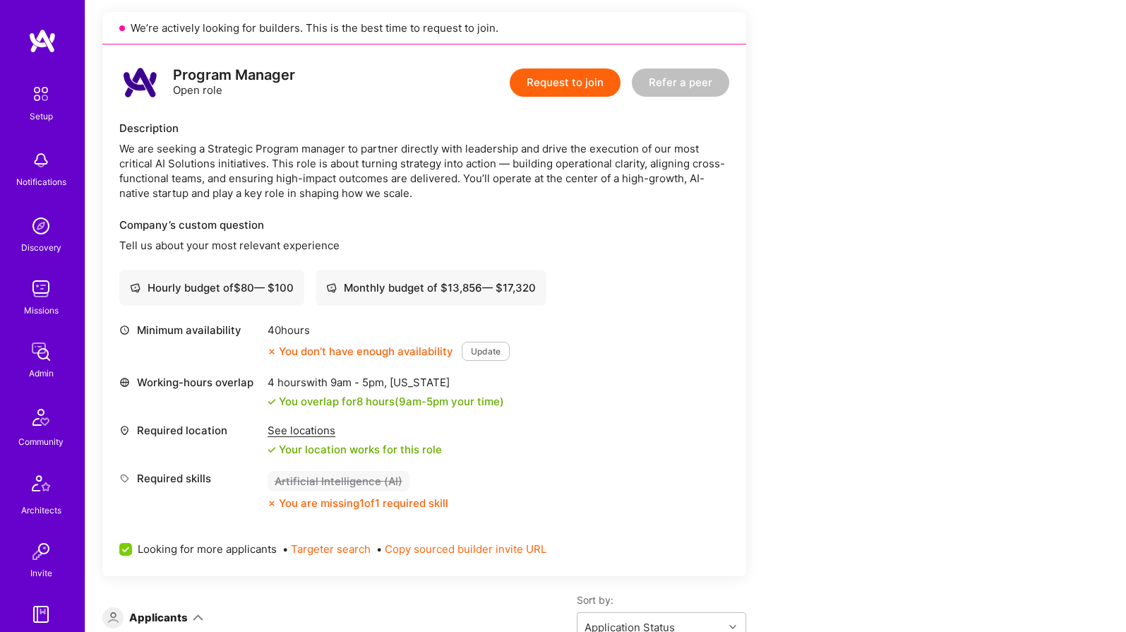
scroll to position [659, 0]
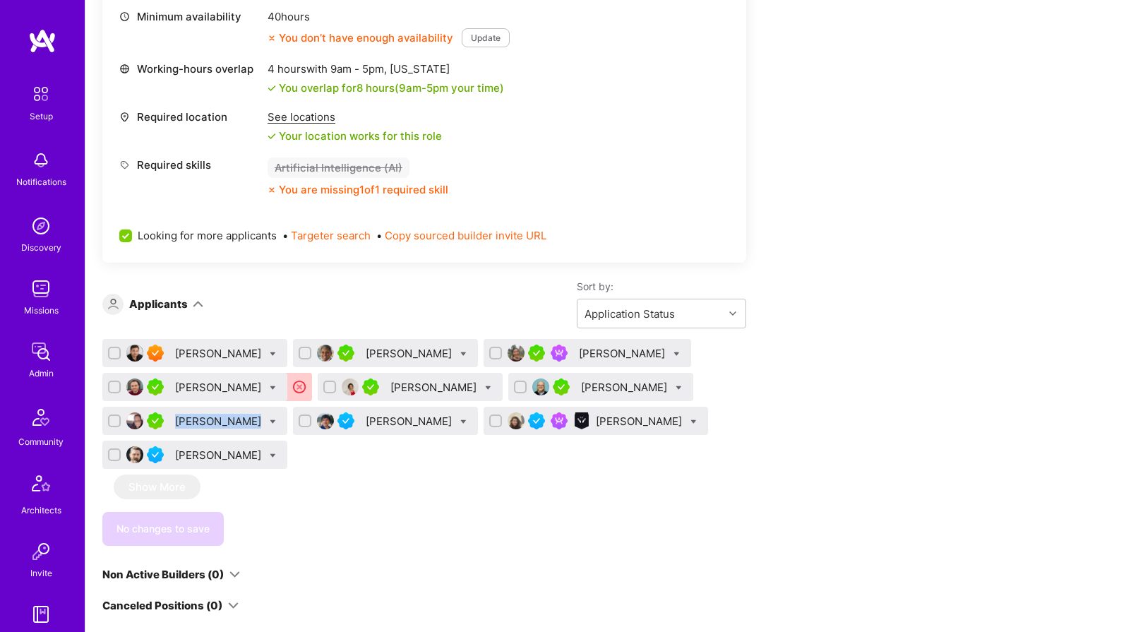
copy div "[PERSON_NAME]"
drag, startPoint x: 338, startPoint y: 422, endPoint x: 416, endPoint y: 422, distance: 77.7
click at [416, 422] on div "[PERSON_NAME]" at bounding box center [385, 421] width 185 height 28
copy div "[PERSON_NAME]"
drag, startPoint x: 561, startPoint y: 422, endPoint x: 652, endPoint y: 423, distance: 90.4
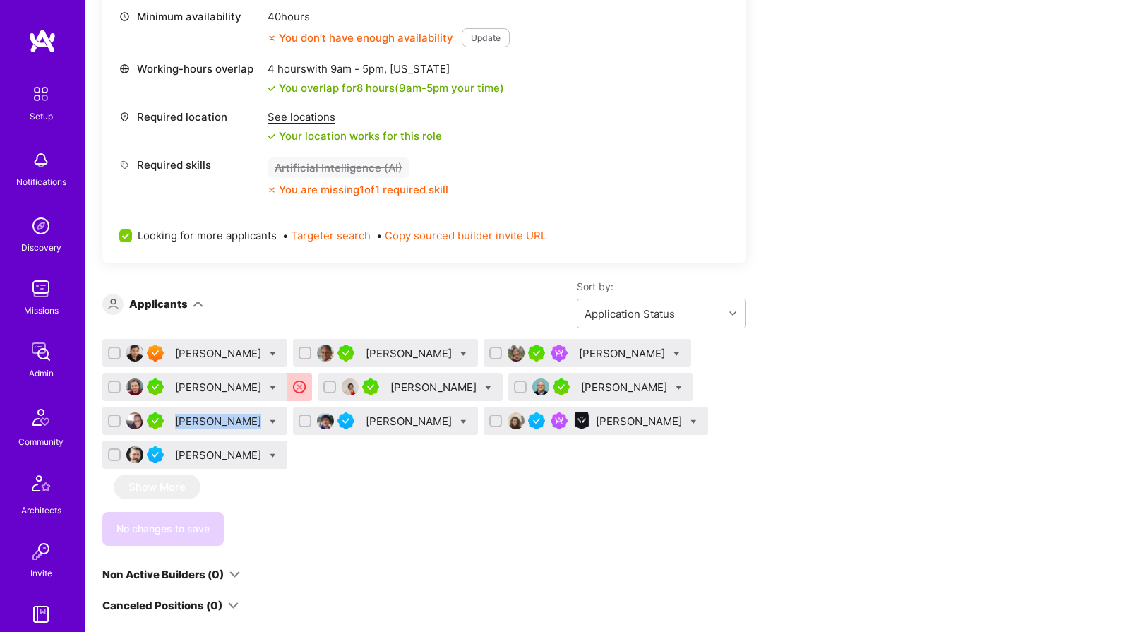
click at [652, 423] on div "[PERSON_NAME]" at bounding box center [596, 421] width 225 height 28
copy div "[PERSON_NAME]"
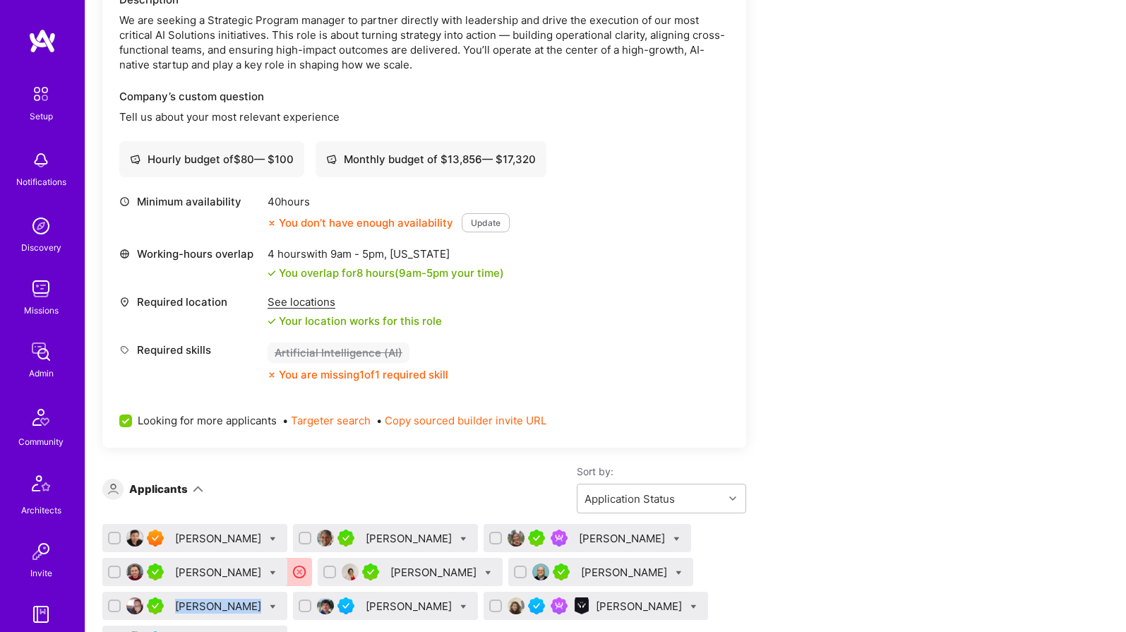
scroll to position [749, 0]
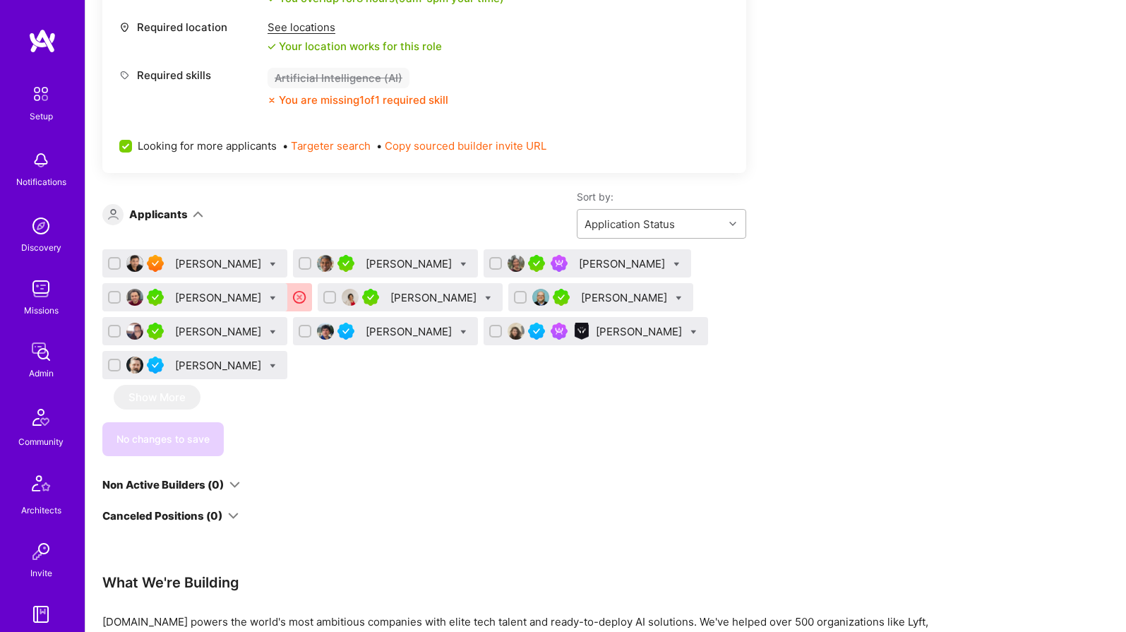
click at [689, 214] on div "Application Status" at bounding box center [651, 224] width 146 height 28
click at [686, 220] on div "Application Status" at bounding box center [651, 224] width 146 height 28
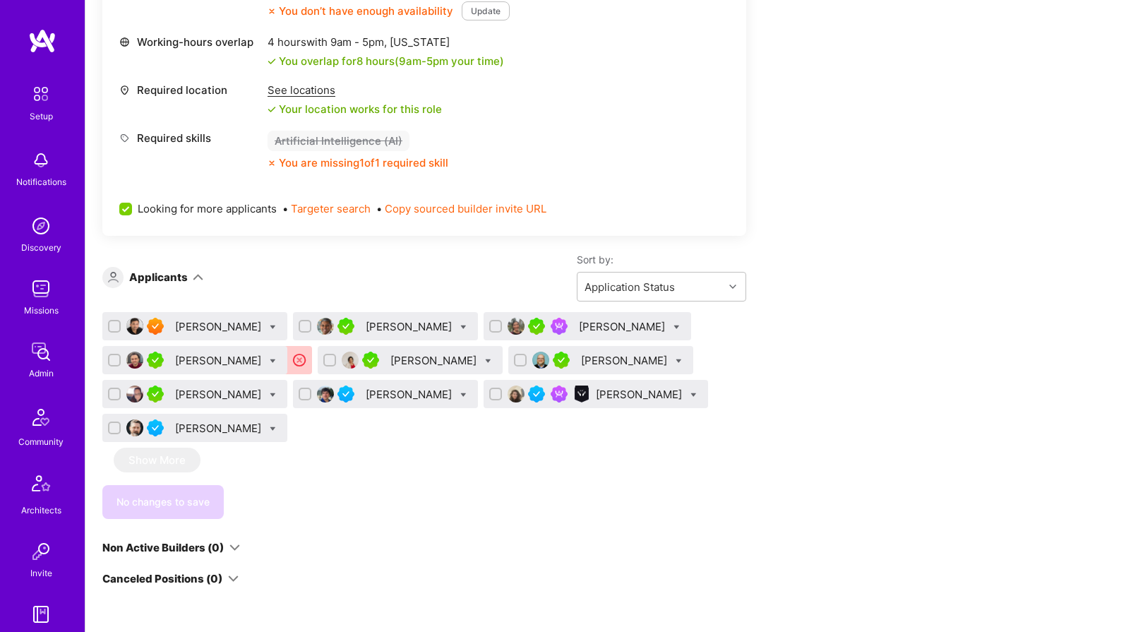
scroll to position [699, 0]
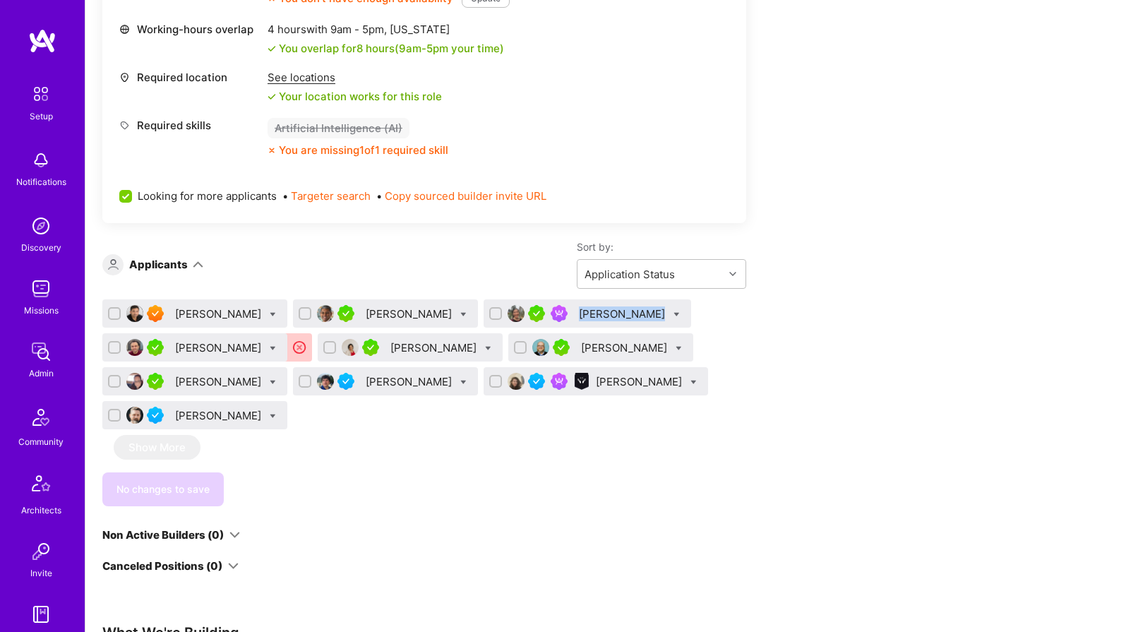
drag, startPoint x: 568, startPoint y: 314, endPoint x: 627, endPoint y: 316, distance: 59.3
click at [627, 316] on div "[PERSON_NAME]" at bounding box center [588, 313] width 208 height 28
copy div "[PERSON_NAME]"
drag, startPoint x: 177, startPoint y: 417, endPoint x: 265, endPoint y: 415, distance: 87.6
click at [264, 415] on div "[PERSON_NAME]" at bounding box center [219, 415] width 89 height 15
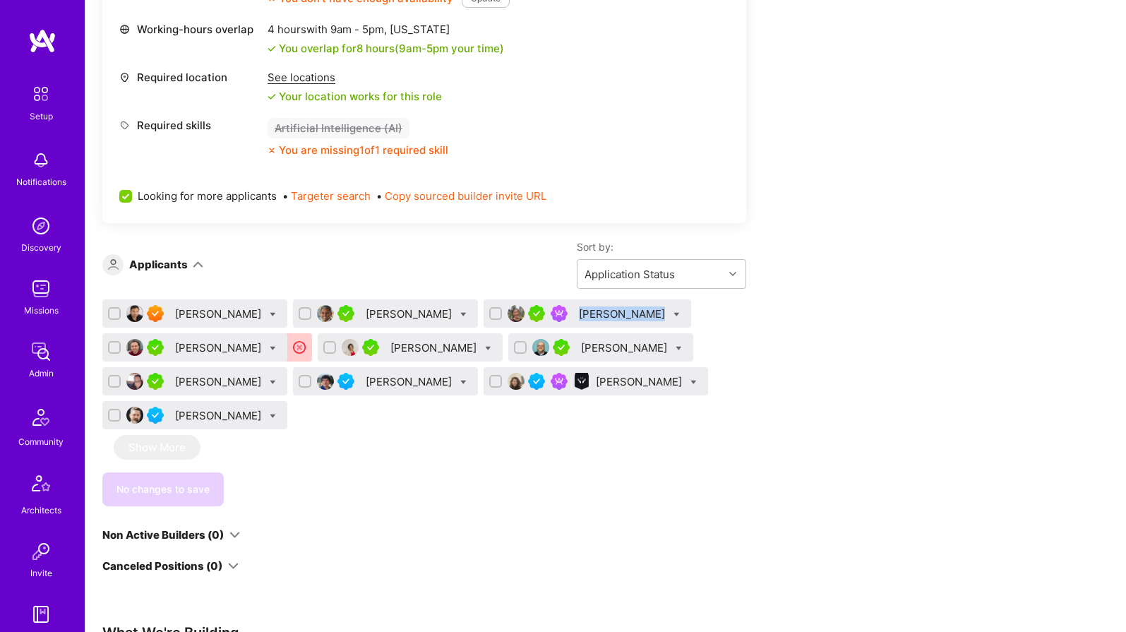
drag, startPoint x: 558, startPoint y: 381, endPoint x: 646, endPoint y: 383, distance: 87.6
click at [646, 383] on div "[PERSON_NAME]" at bounding box center [596, 381] width 225 height 28
drag, startPoint x: 175, startPoint y: 383, endPoint x: 238, endPoint y: 381, distance: 62.9
click at [238, 381] on div "[PERSON_NAME]" at bounding box center [219, 381] width 89 height 15
drag, startPoint x: 364, startPoint y: 351, endPoint x: 445, endPoint y: 349, distance: 81.2
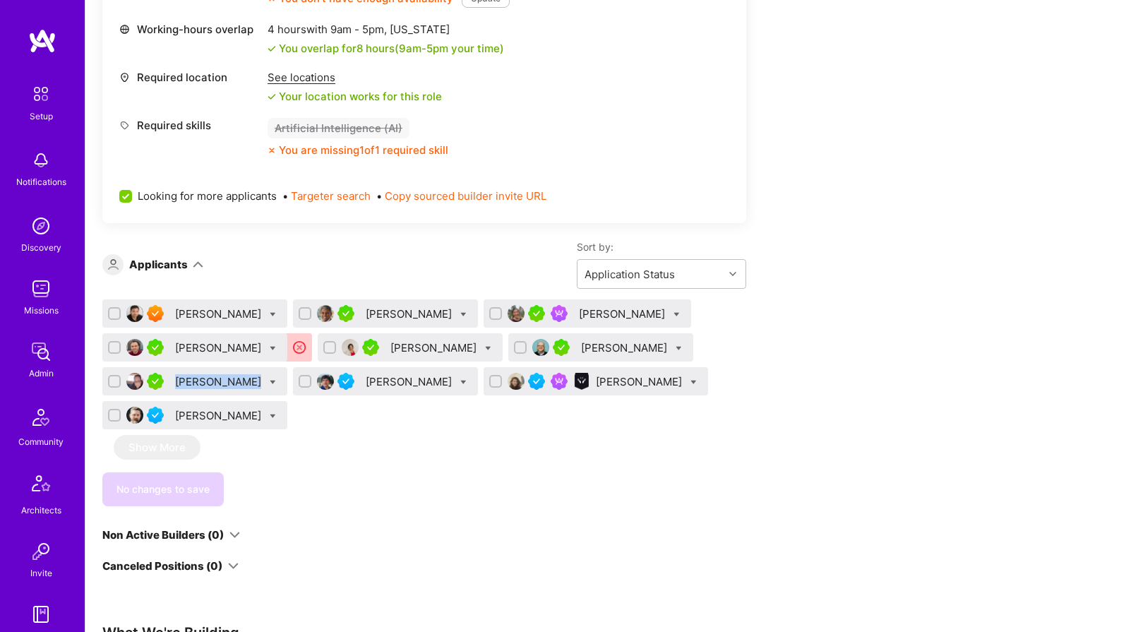
click at [445, 349] on div "[PERSON_NAME]" at bounding box center [410, 347] width 185 height 28
copy div "[PERSON_NAME]"
drag, startPoint x: 175, startPoint y: 349, endPoint x: 239, endPoint y: 352, distance: 63.6
click at [239, 352] on div "[PERSON_NAME]" at bounding box center [194, 347] width 185 height 28
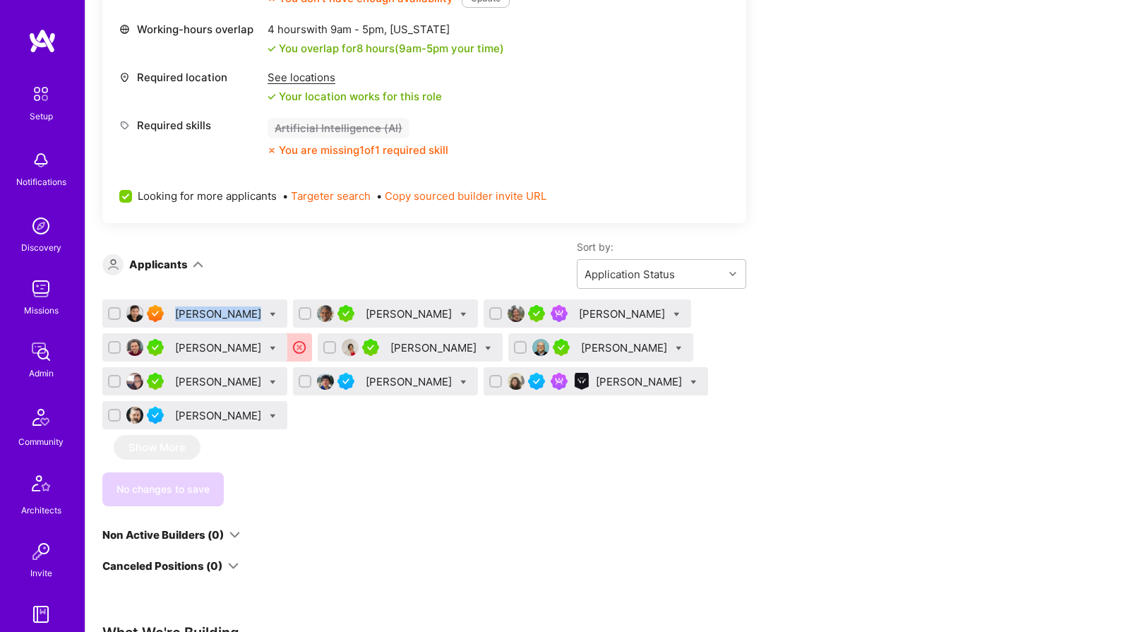
drag, startPoint x: 172, startPoint y: 314, endPoint x: 248, endPoint y: 316, distance: 75.6
click at [248, 316] on div "[PERSON_NAME]" at bounding box center [194, 313] width 185 height 28
drag, startPoint x: 350, startPoint y: 314, endPoint x: 443, endPoint y: 314, distance: 92.5
click at [443, 314] on div "[PERSON_NAME]" at bounding box center [385, 313] width 185 height 28
click at [508, 314] on img at bounding box center [516, 313] width 17 height 17
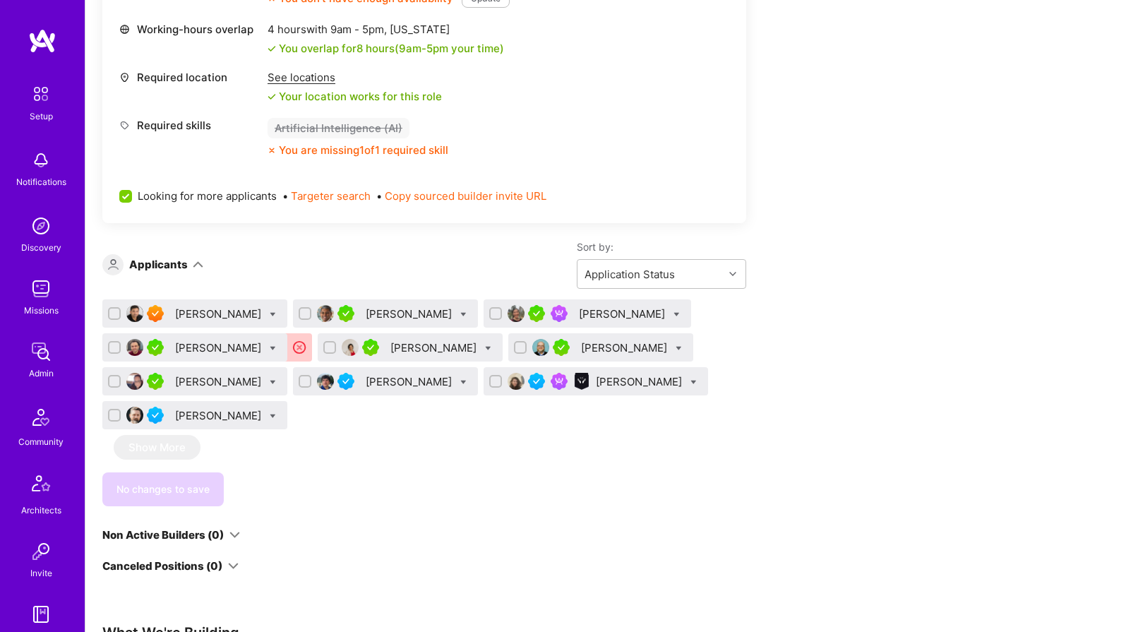
click at [631, 313] on div "[PERSON_NAME]" at bounding box center [588, 313] width 208 height 28
click at [674, 313] on icon at bounding box center [677, 314] width 6 height 6
checkbox input "true"
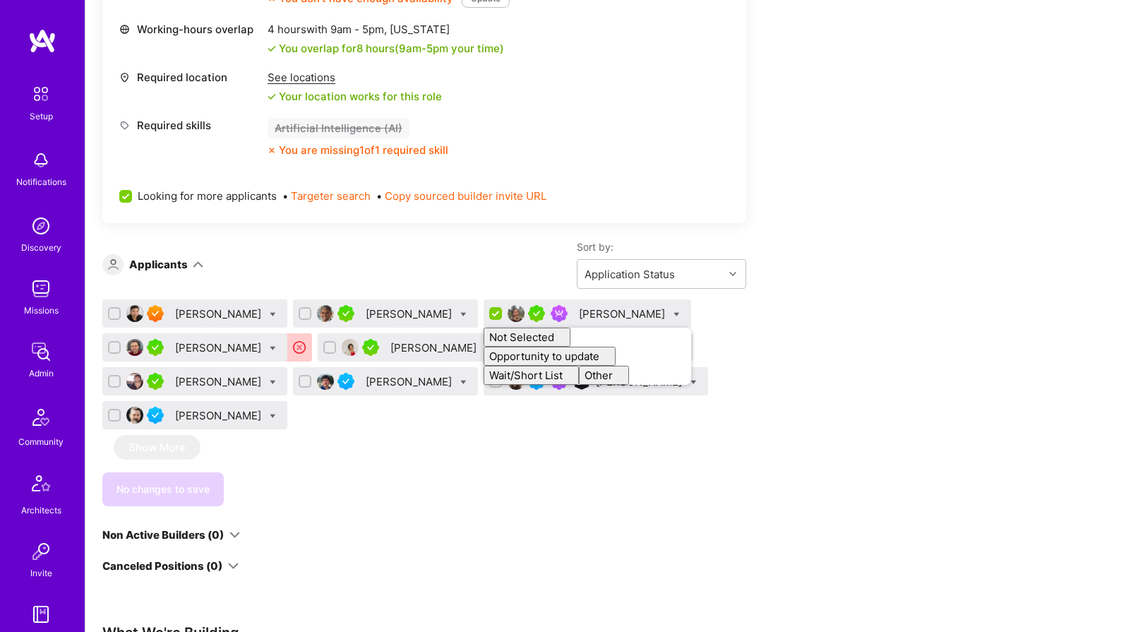
click at [862, 256] on div "Apply for a Mission Role We’re actively looking for builders. This is the best …" at bounding box center [525, 517] width 847 height 1786
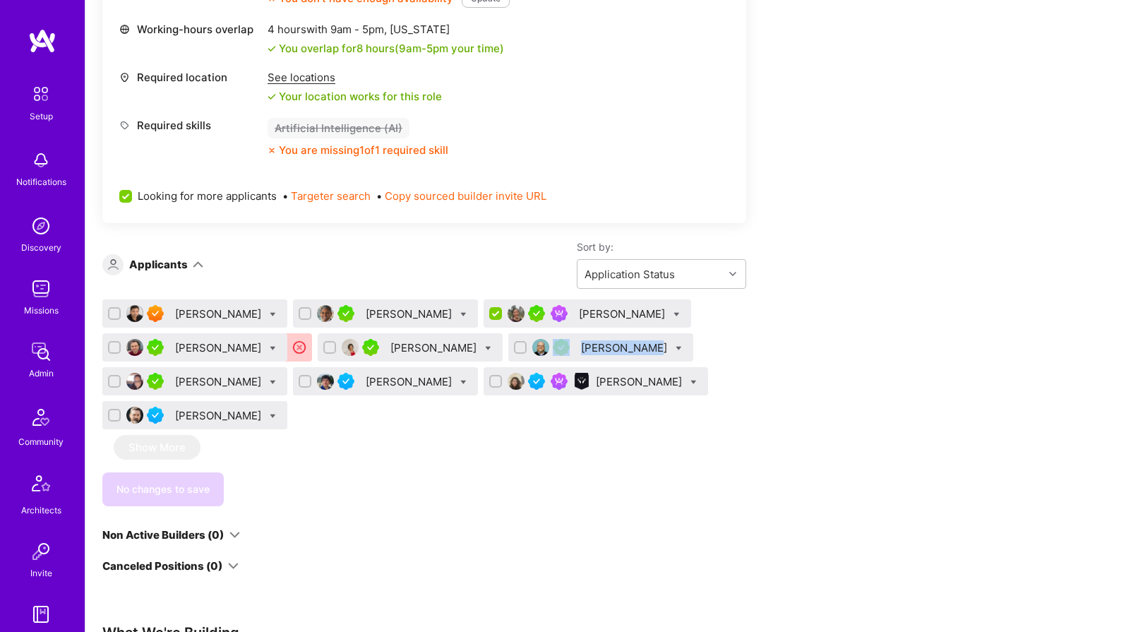
drag, startPoint x: 550, startPoint y: 349, endPoint x: 616, endPoint y: 349, distance: 66.4
click at [616, 349] on div "[PERSON_NAME]" at bounding box center [600, 347] width 185 height 28
drag, startPoint x: 562, startPoint y: 382, endPoint x: 647, endPoint y: 384, distance: 84.7
click at [647, 384] on div "[PERSON_NAME]" at bounding box center [640, 381] width 89 height 15
drag, startPoint x: 353, startPoint y: 383, endPoint x: 421, endPoint y: 383, distance: 67.8
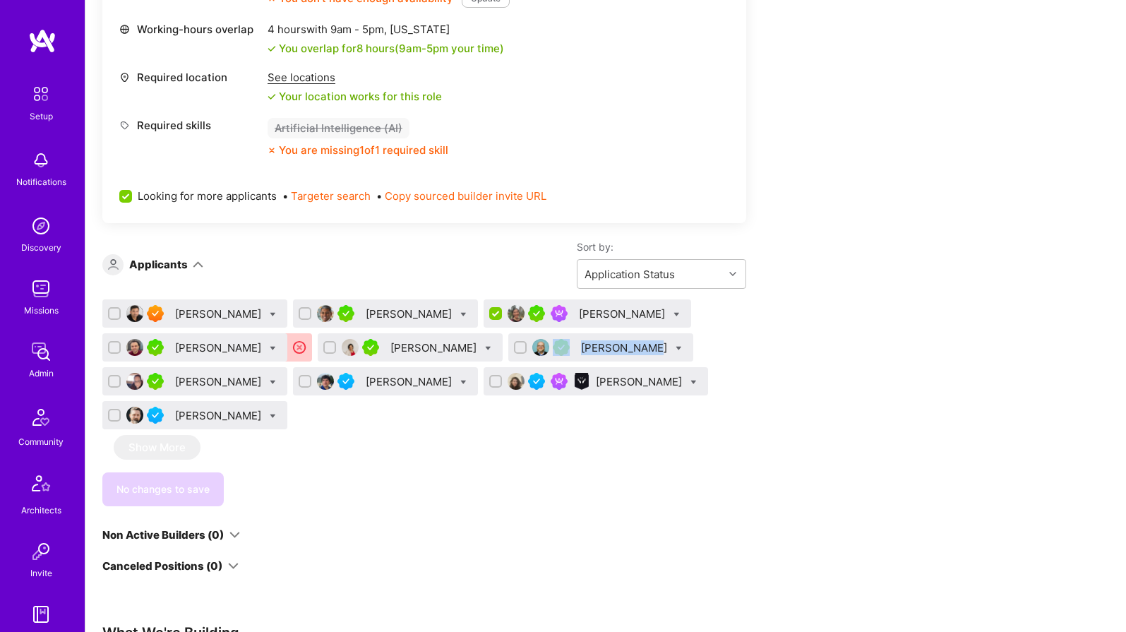
click at [421, 383] on div "[PERSON_NAME]" at bounding box center [385, 381] width 185 height 28
drag, startPoint x: 174, startPoint y: 414, endPoint x: 288, endPoint y: 416, distance: 114.4
click at [287, 416] on div "[PERSON_NAME]" at bounding box center [194, 415] width 185 height 28
drag, startPoint x: 559, startPoint y: 381, endPoint x: 658, endPoint y: 385, distance: 98.9
click at [658, 385] on div "[PERSON_NAME]" at bounding box center [596, 381] width 225 height 28
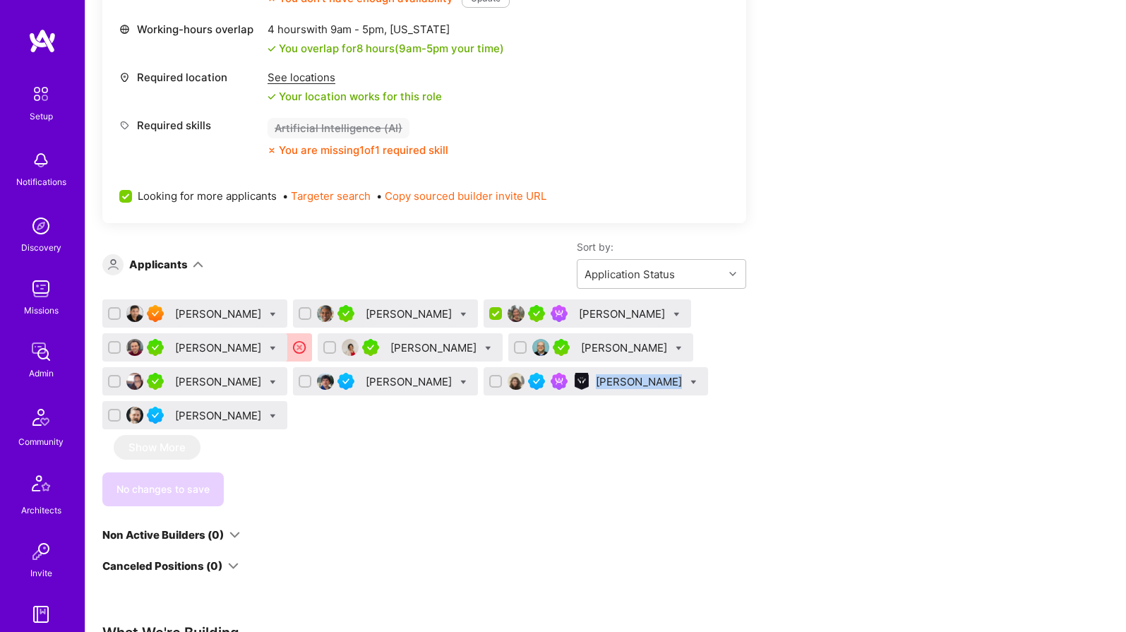
drag, startPoint x: 365, startPoint y: 347, endPoint x: 446, endPoint y: 348, distance: 81.2
click at [446, 348] on div "[PERSON_NAME]" at bounding box center [410, 347] width 185 height 28
